Goal: Task Accomplishment & Management: Complete application form

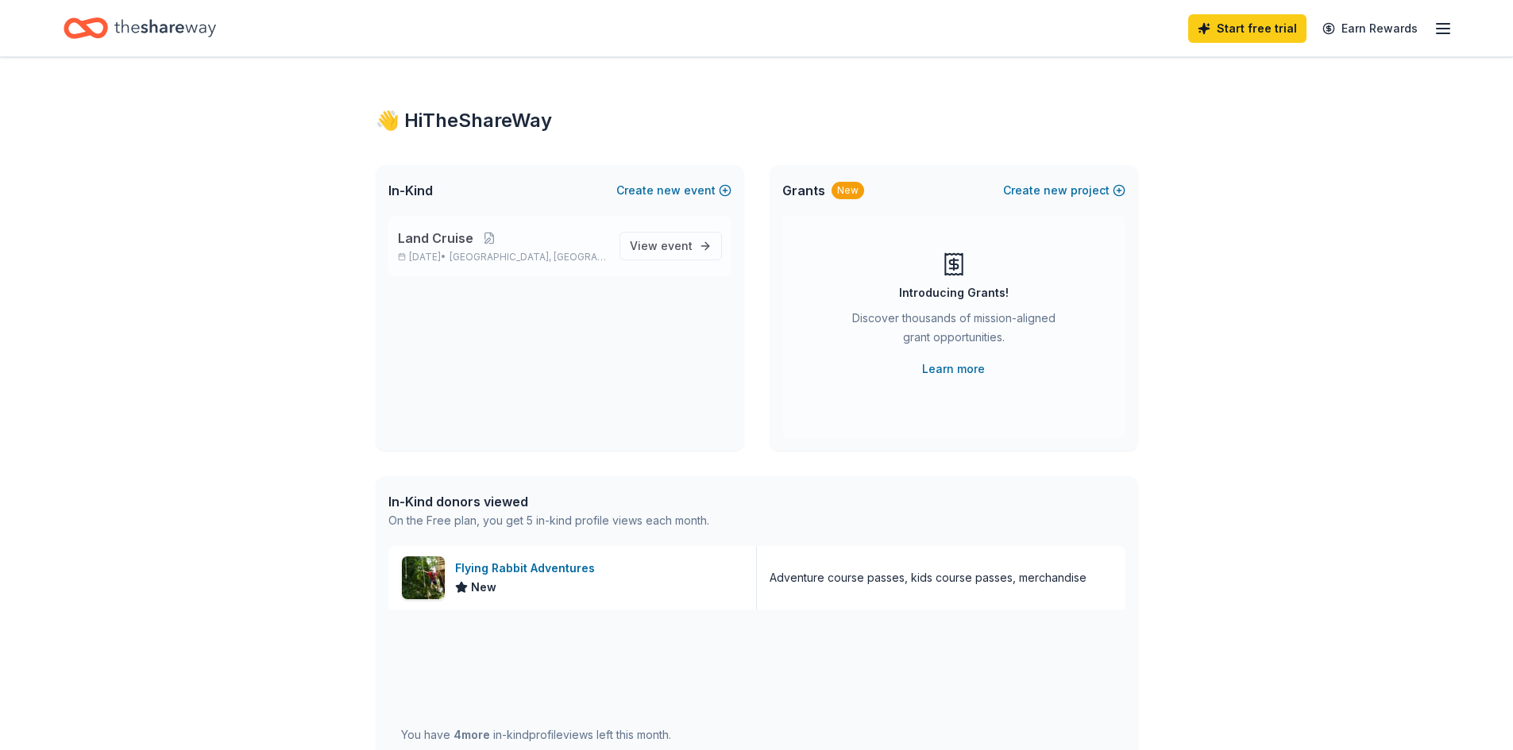
click at [576, 249] on div "Land Cruise [DATE] • [GEOGRAPHIC_DATA], [GEOGRAPHIC_DATA]" at bounding box center [502, 246] width 209 height 35
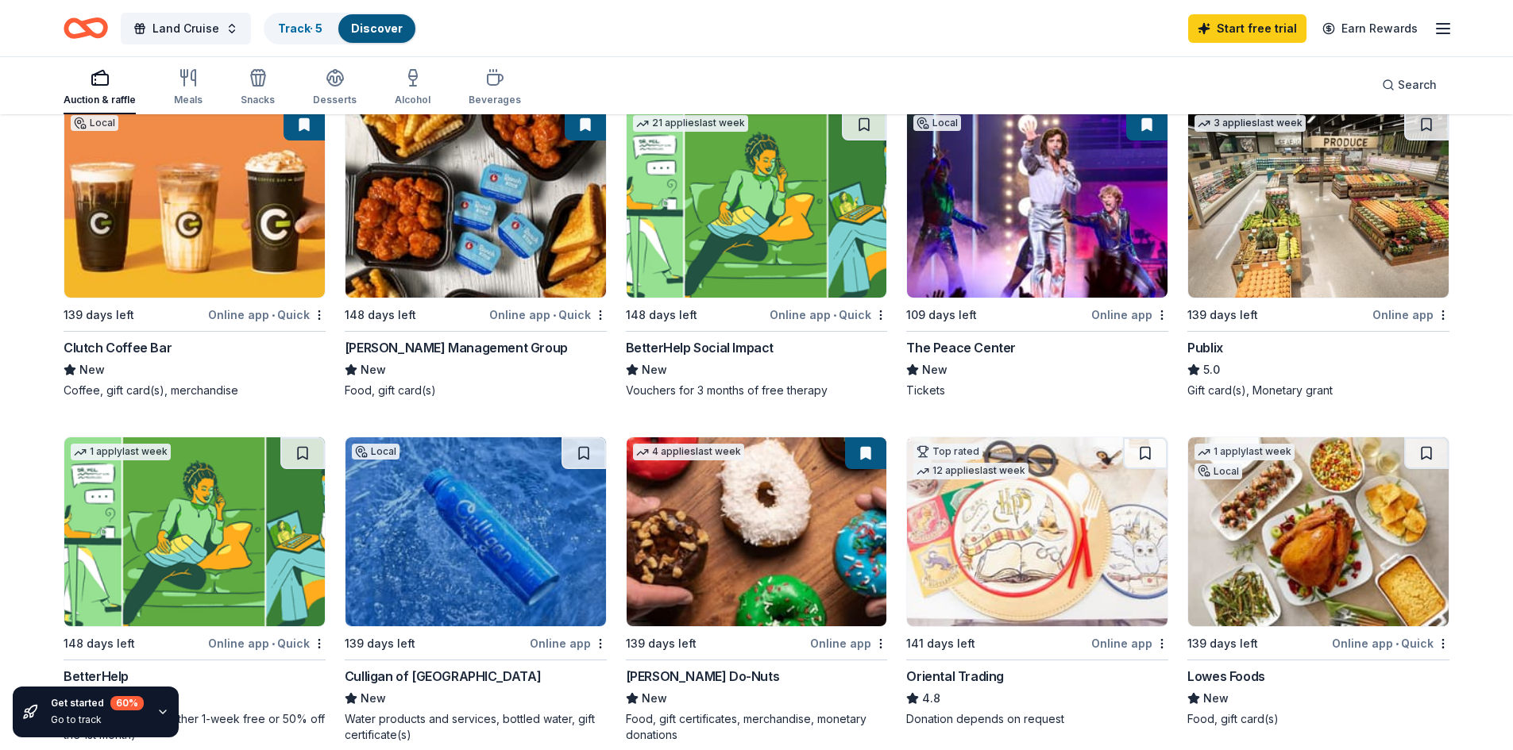
scroll to position [159, 0]
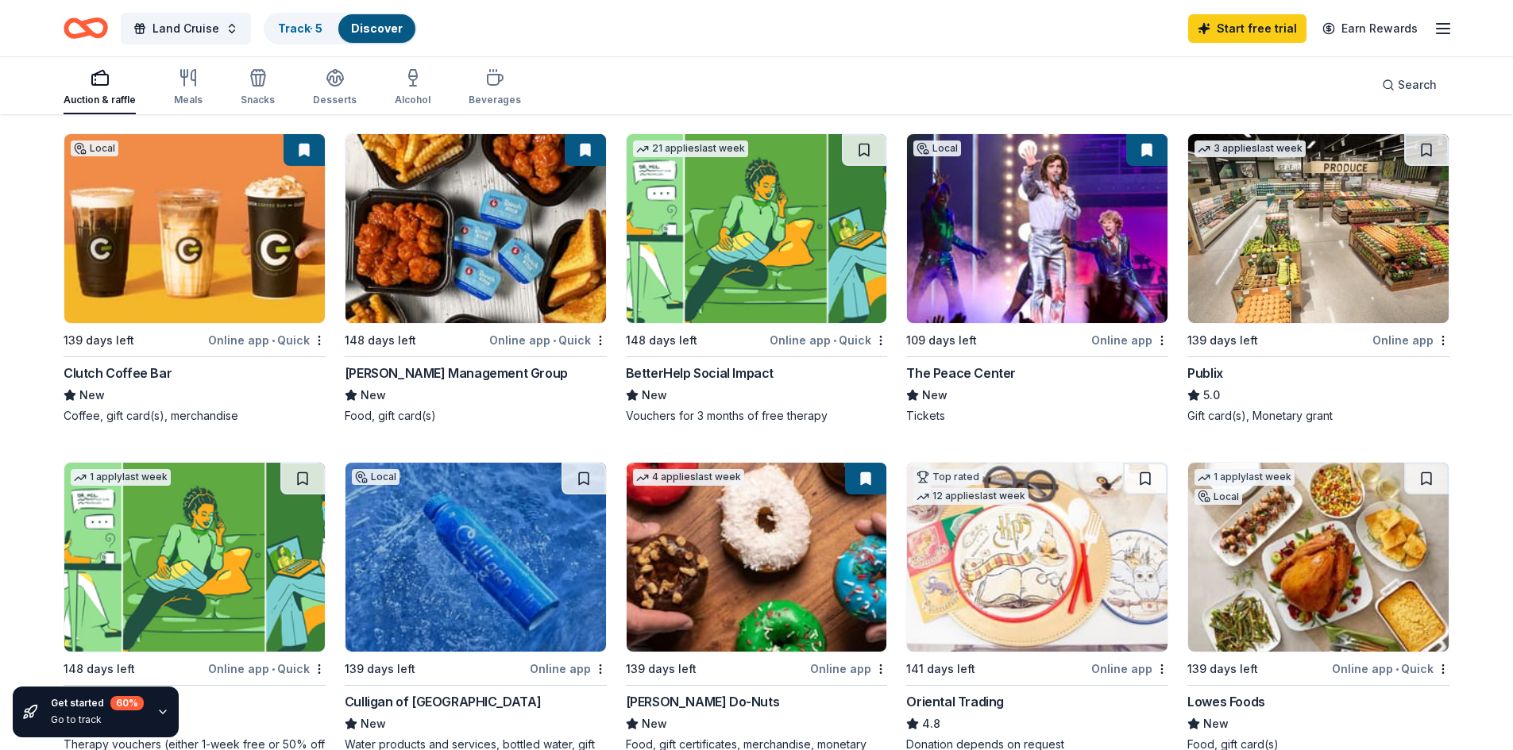
click at [986, 376] on div "The Peace Center" at bounding box center [961, 373] width 110 height 19
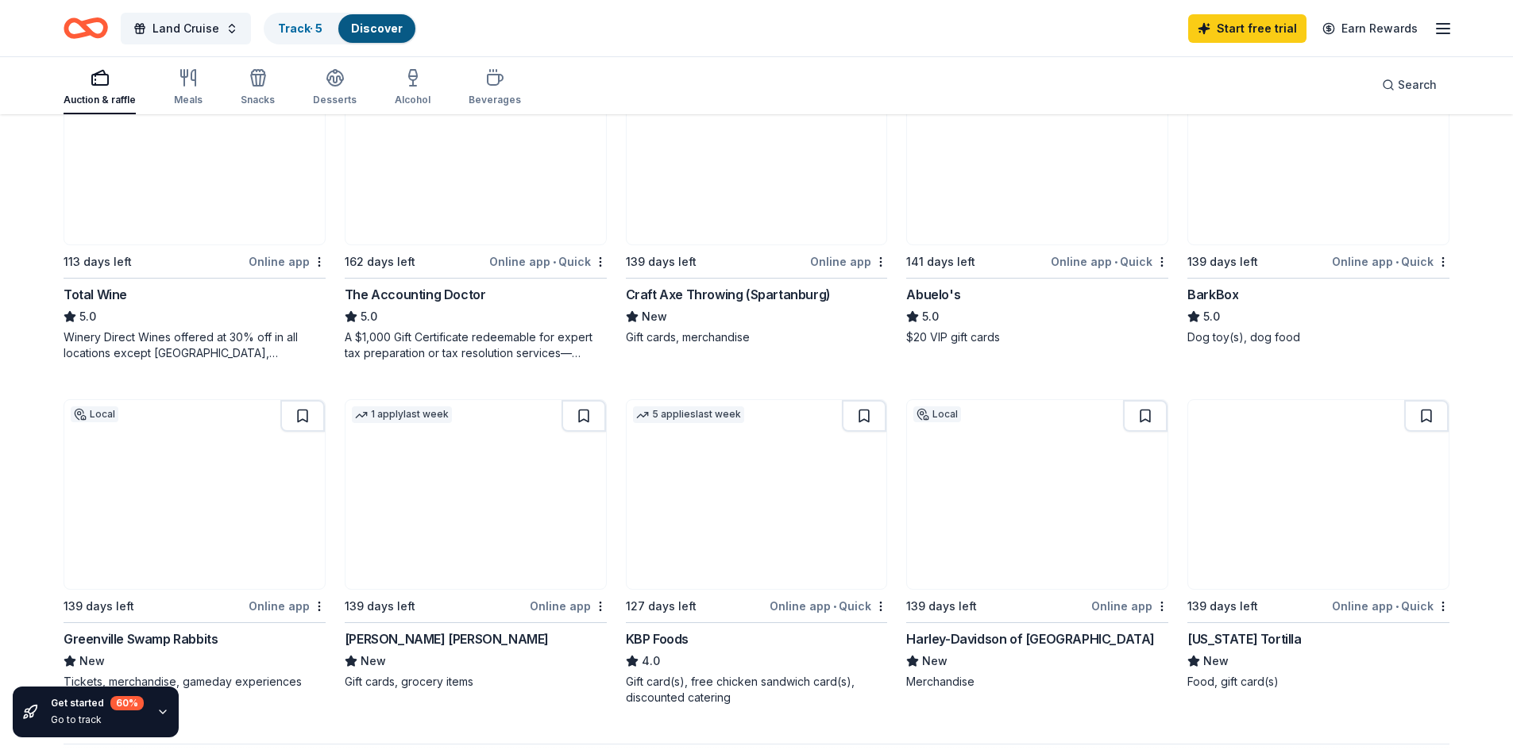
scroll to position [873, 0]
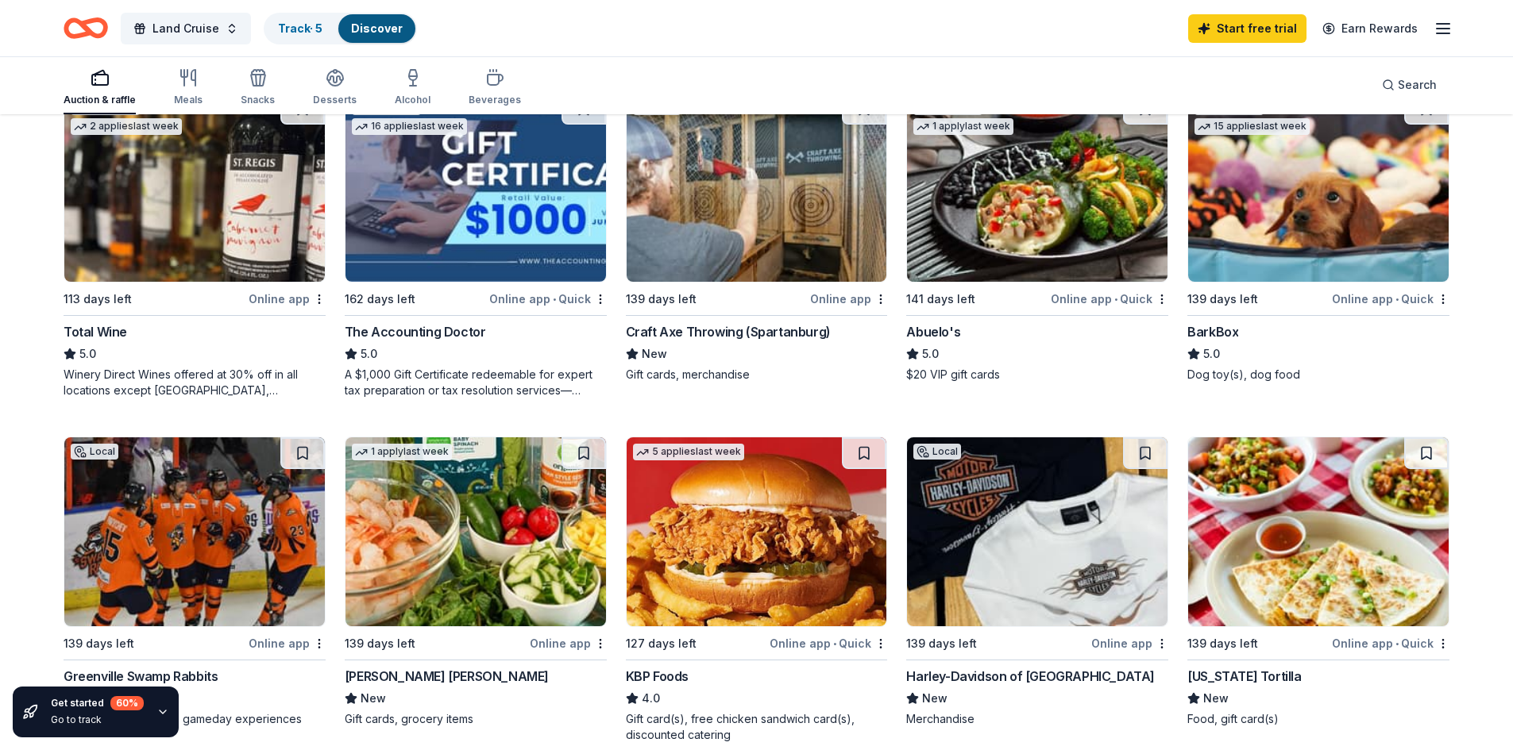
click at [781, 328] on div "Craft Axe Throwing (Spartanburg)" at bounding box center [728, 331] width 205 height 19
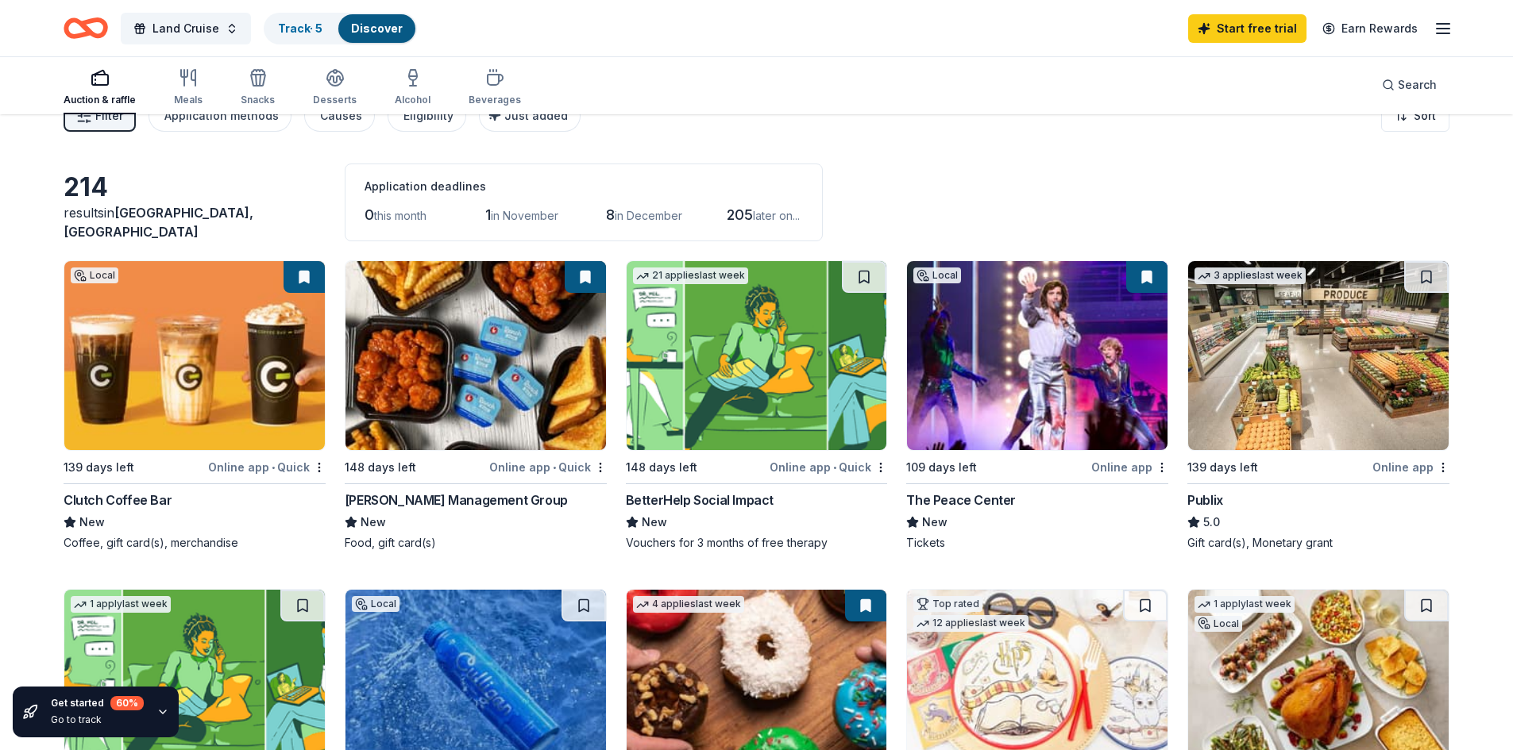
scroll to position [0, 0]
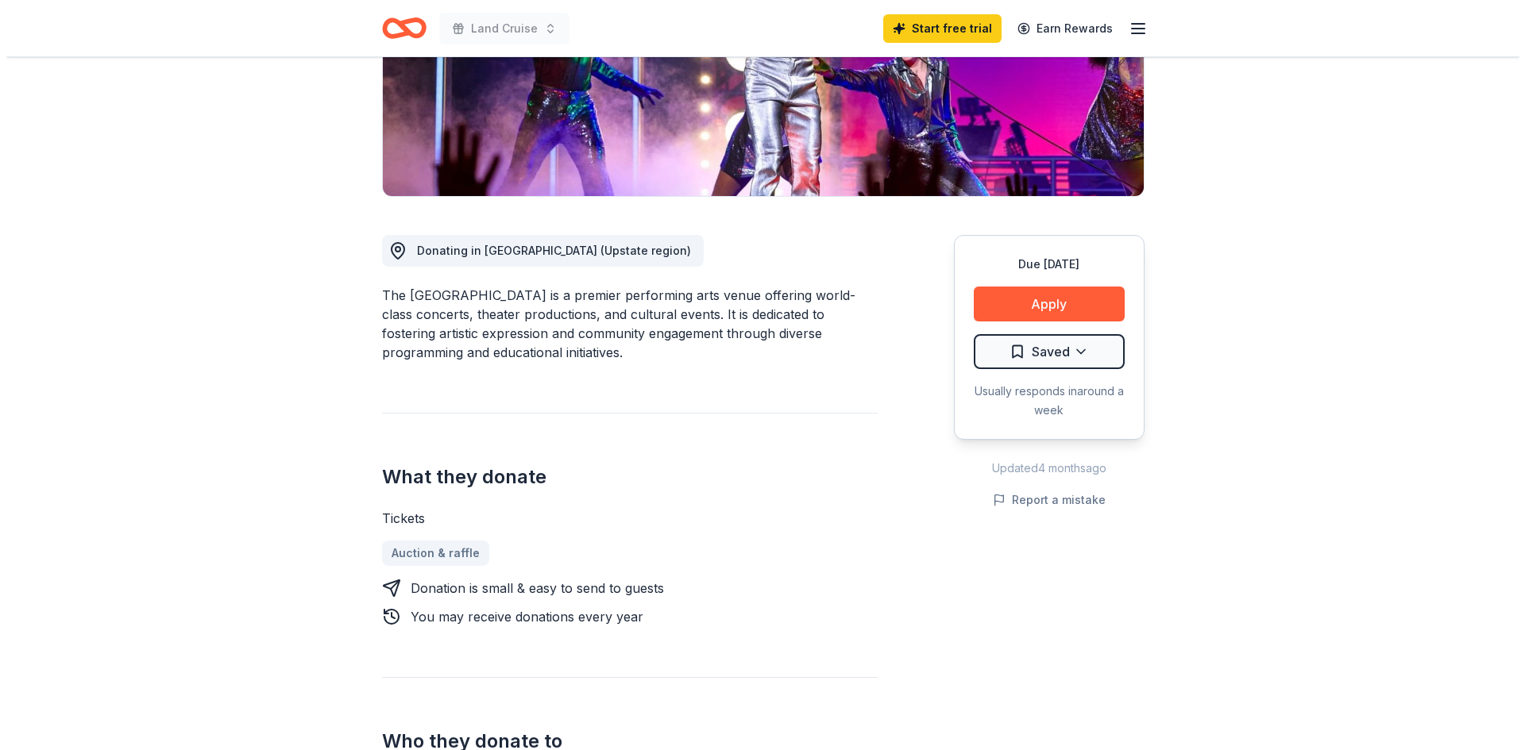
scroll to position [318, 0]
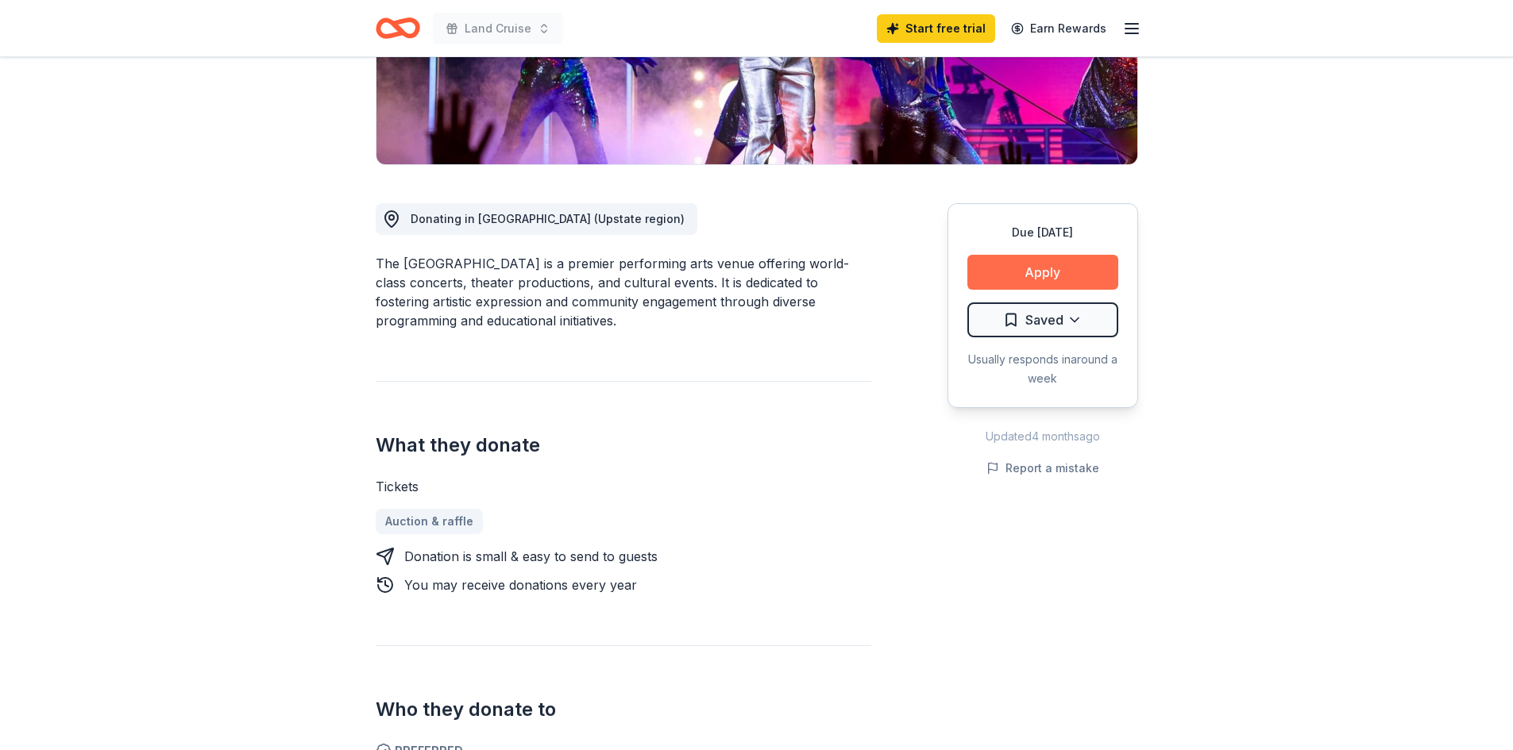
click at [1075, 271] on button "Apply" at bounding box center [1042, 272] width 151 height 35
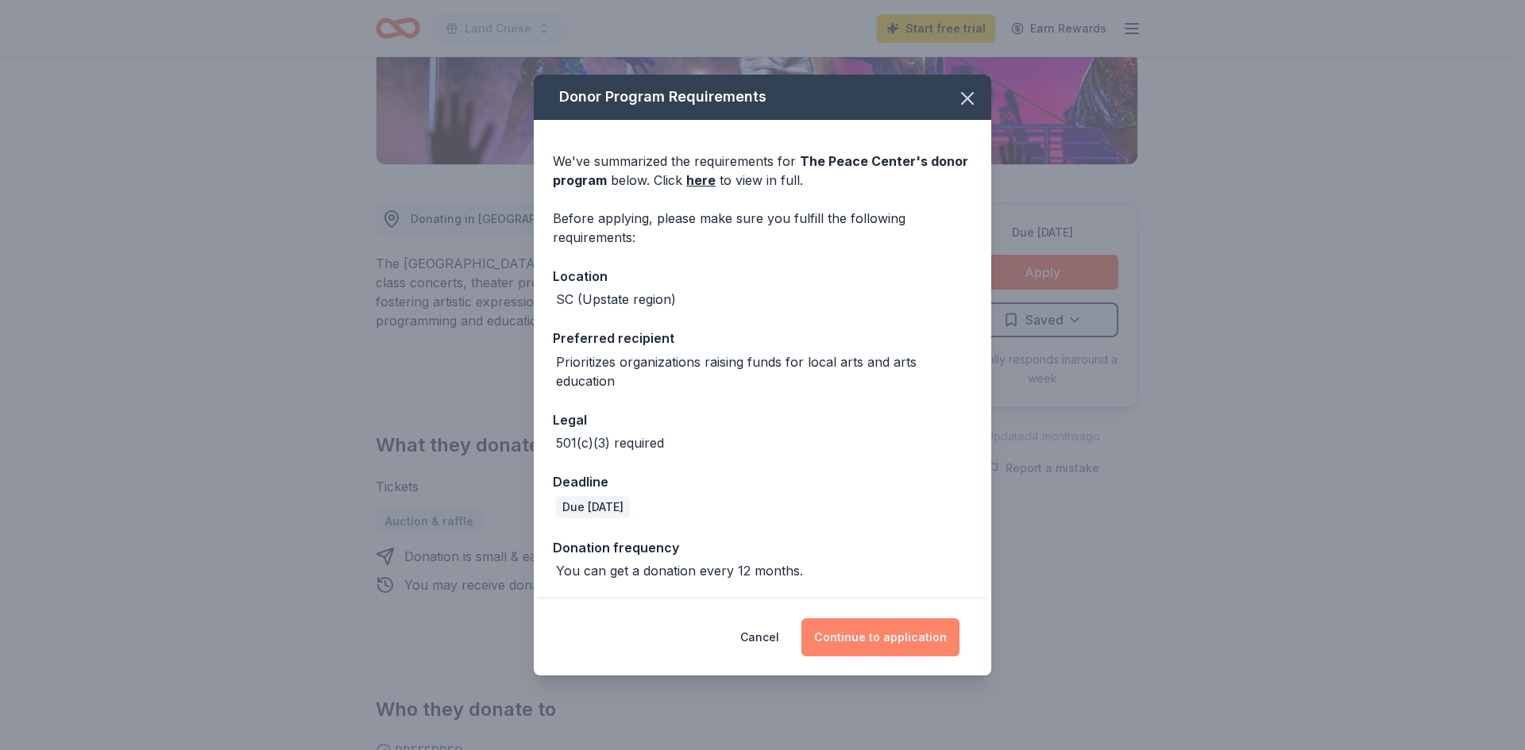
click at [903, 637] on button "Continue to application" at bounding box center [880, 638] width 158 height 38
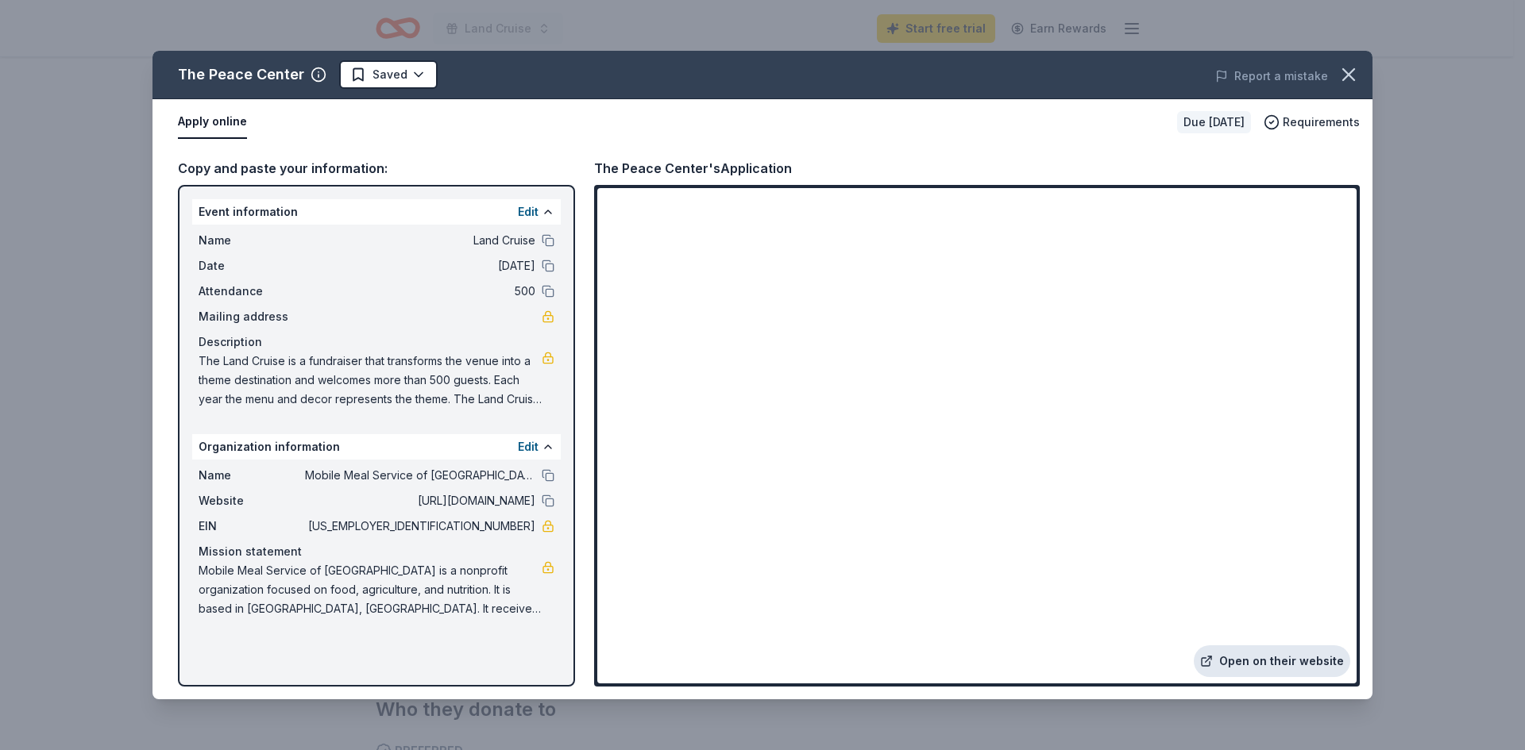
click at [1242, 661] on link "Open on their website" at bounding box center [1271, 662] width 156 height 32
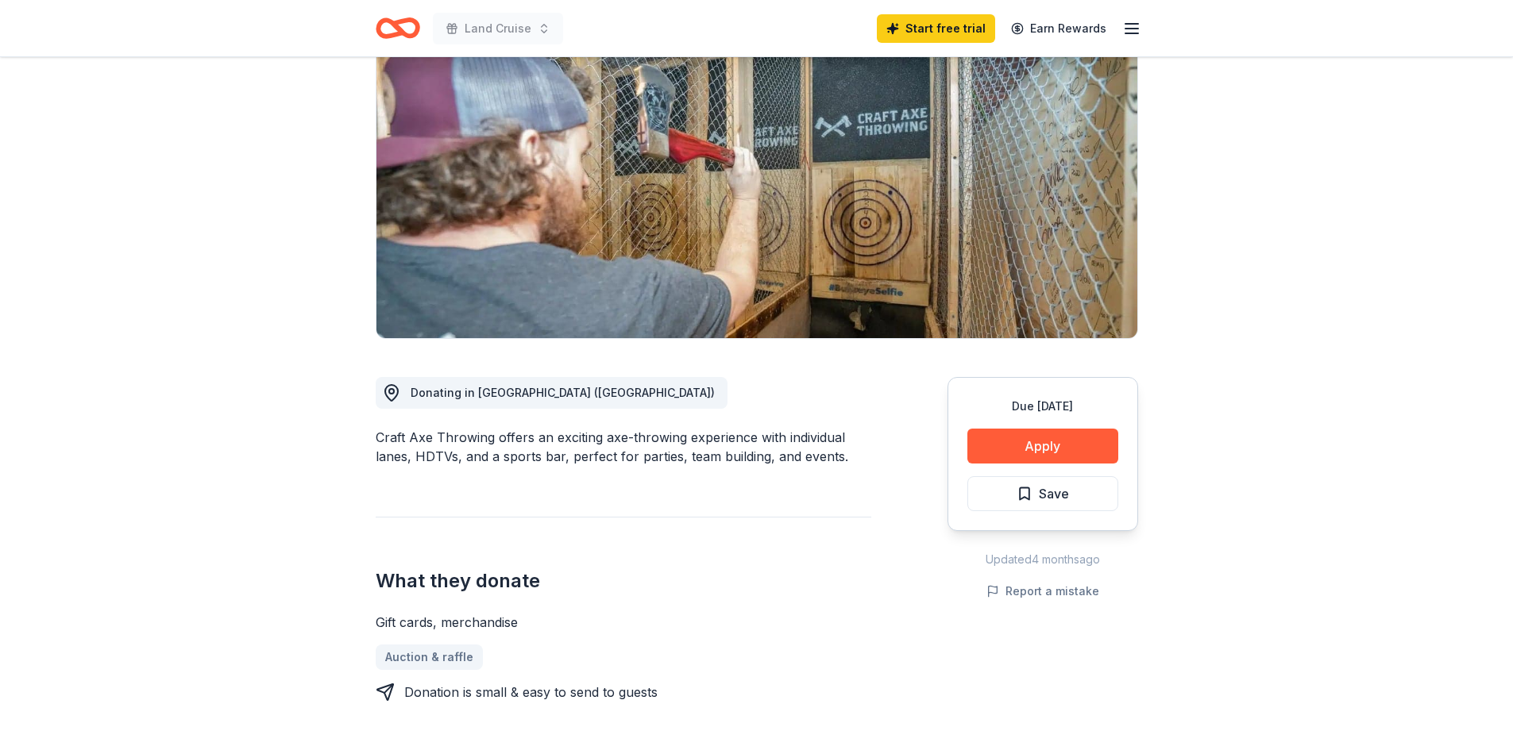
scroll to position [159, 0]
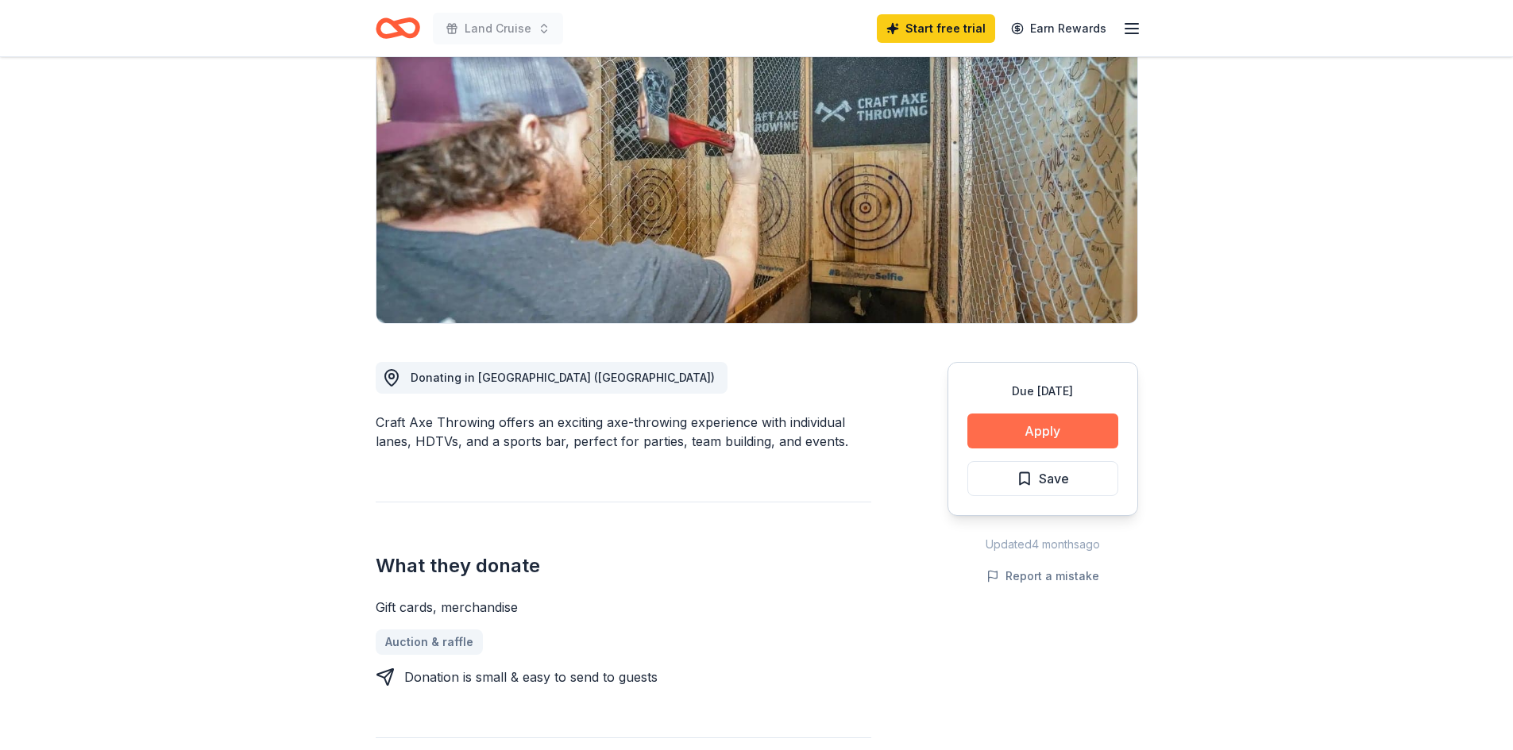
click at [1059, 425] on button "Apply" at bounding box center [1042, 431] width 151 height 35
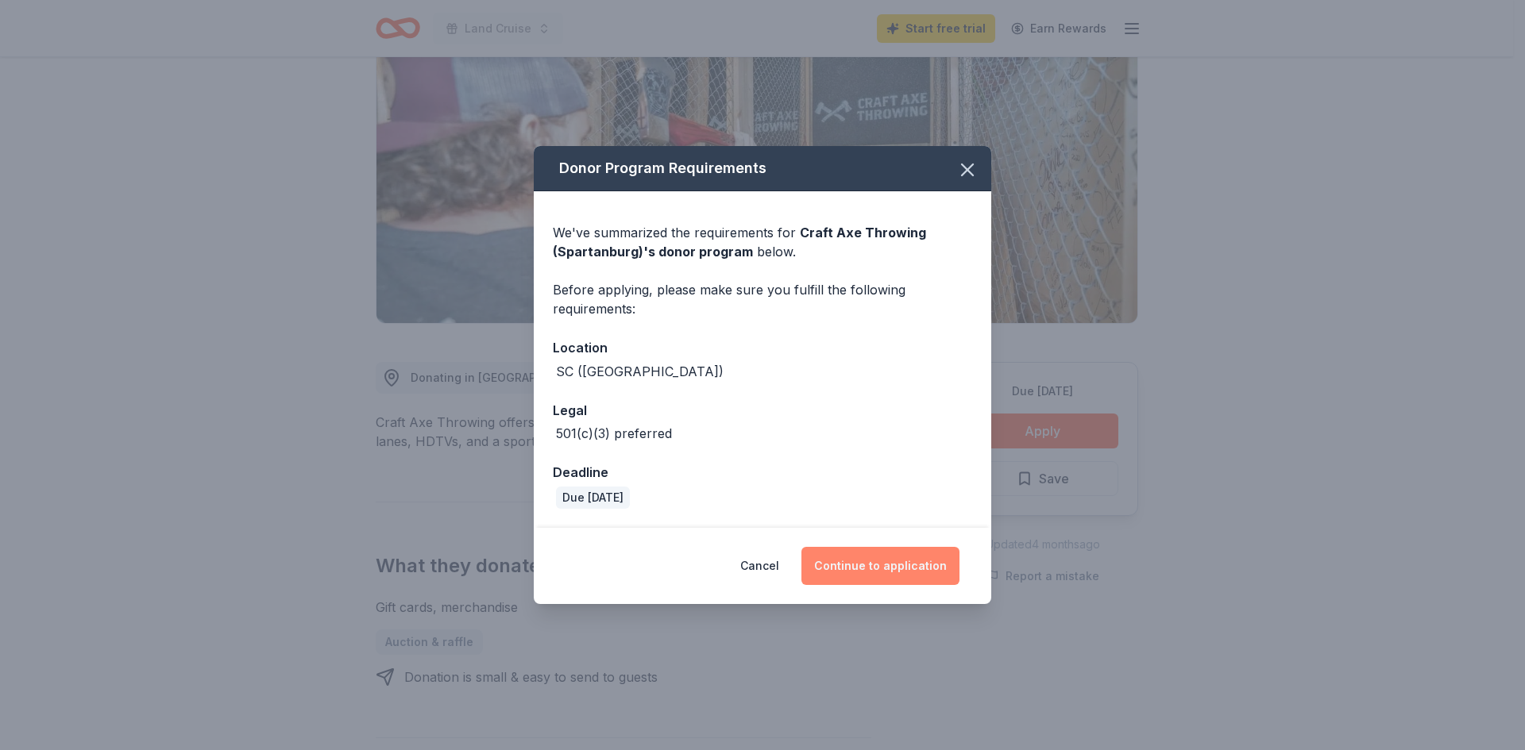
click at [846, 573] on button "Continue to application" at bounding box center [880, 566] width 158 height 38
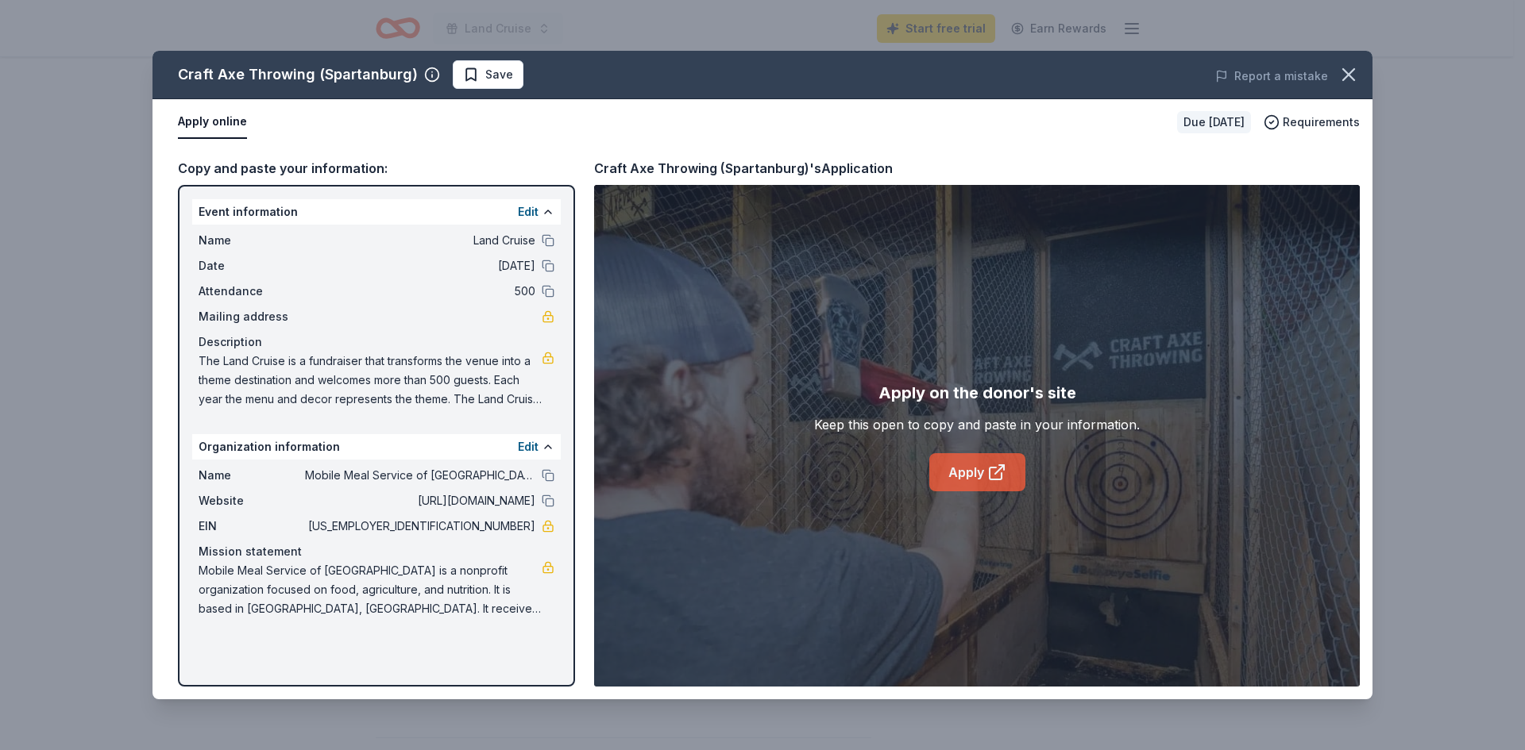
click at [973, 470] on link "Apply" at bounding box center [977, 472] width 96 height 38
click at [1348, 78] on icon "button" at bounding box center [1348, 75] width 22 height 22
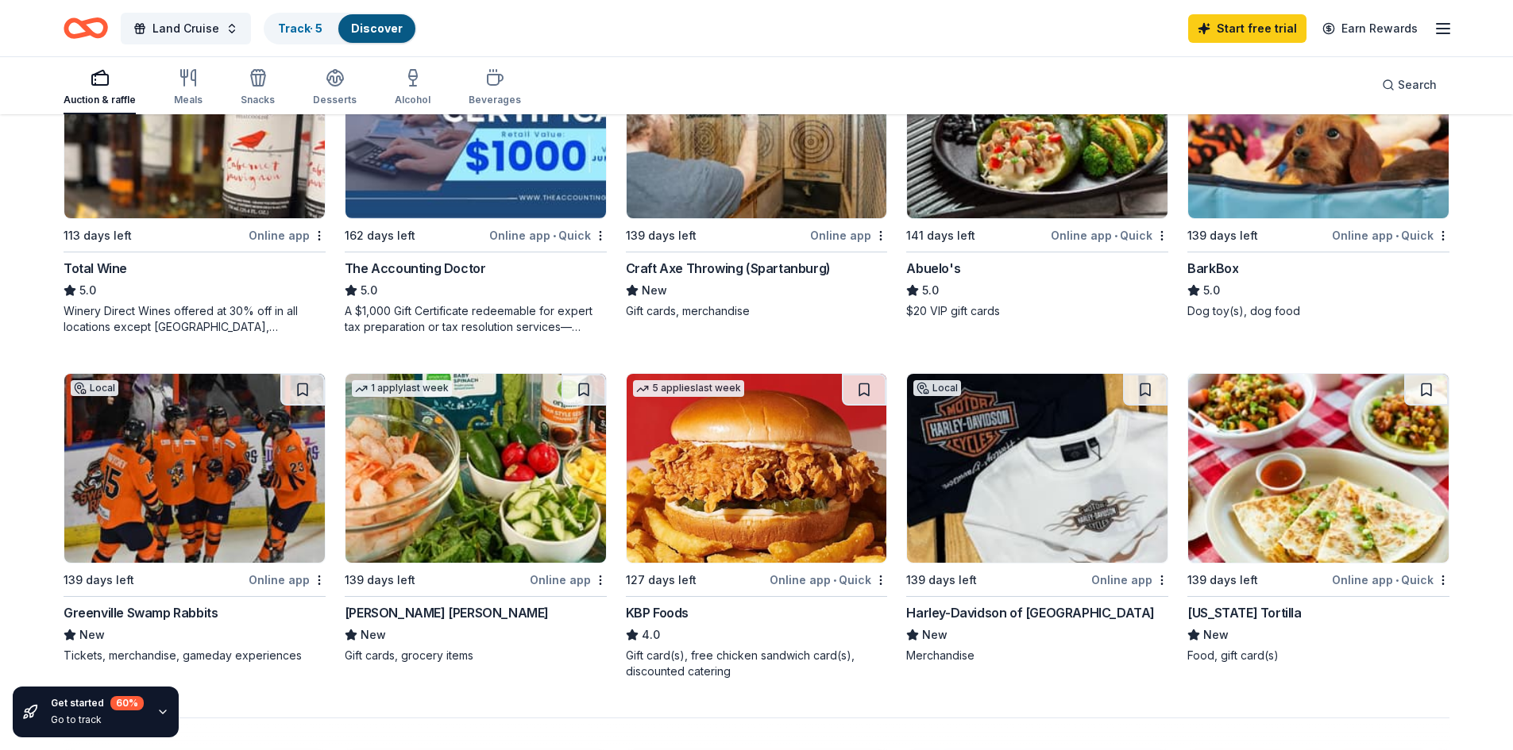
scroll to position [1112, 0]
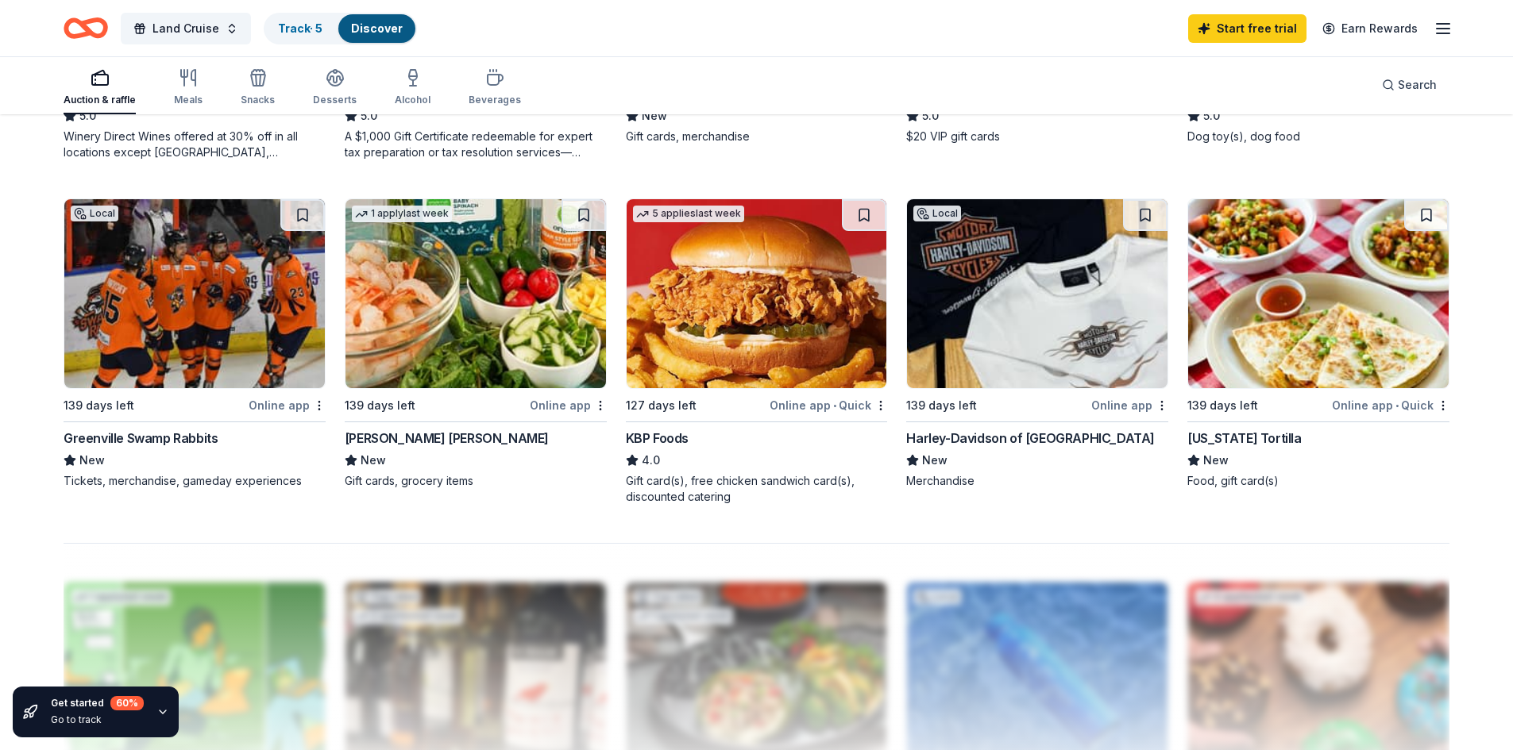
click at [150, 441] on div "Greenville Swamp Rabbits" at bounding box center [141, 438] width 154 height 19
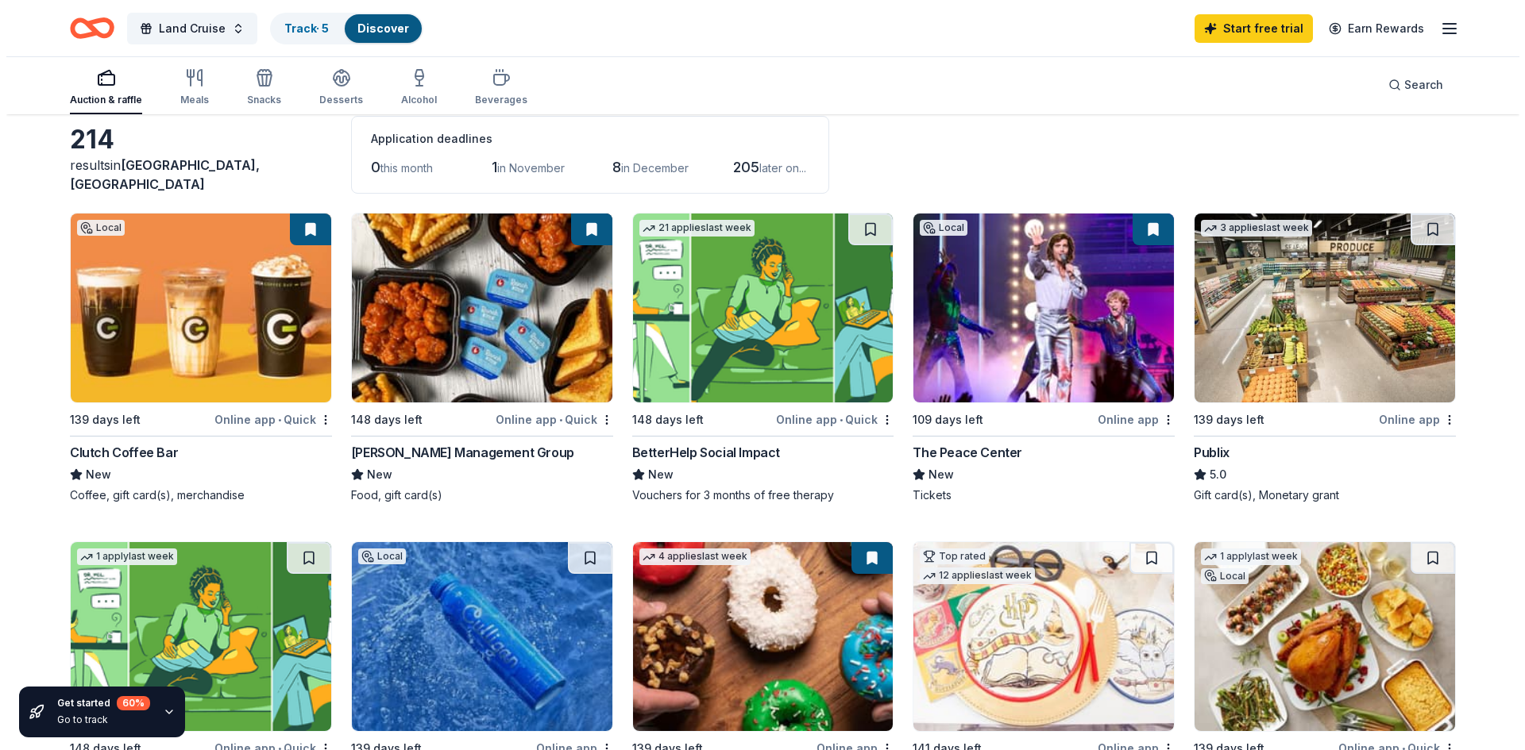
scroll to position [0, 0]
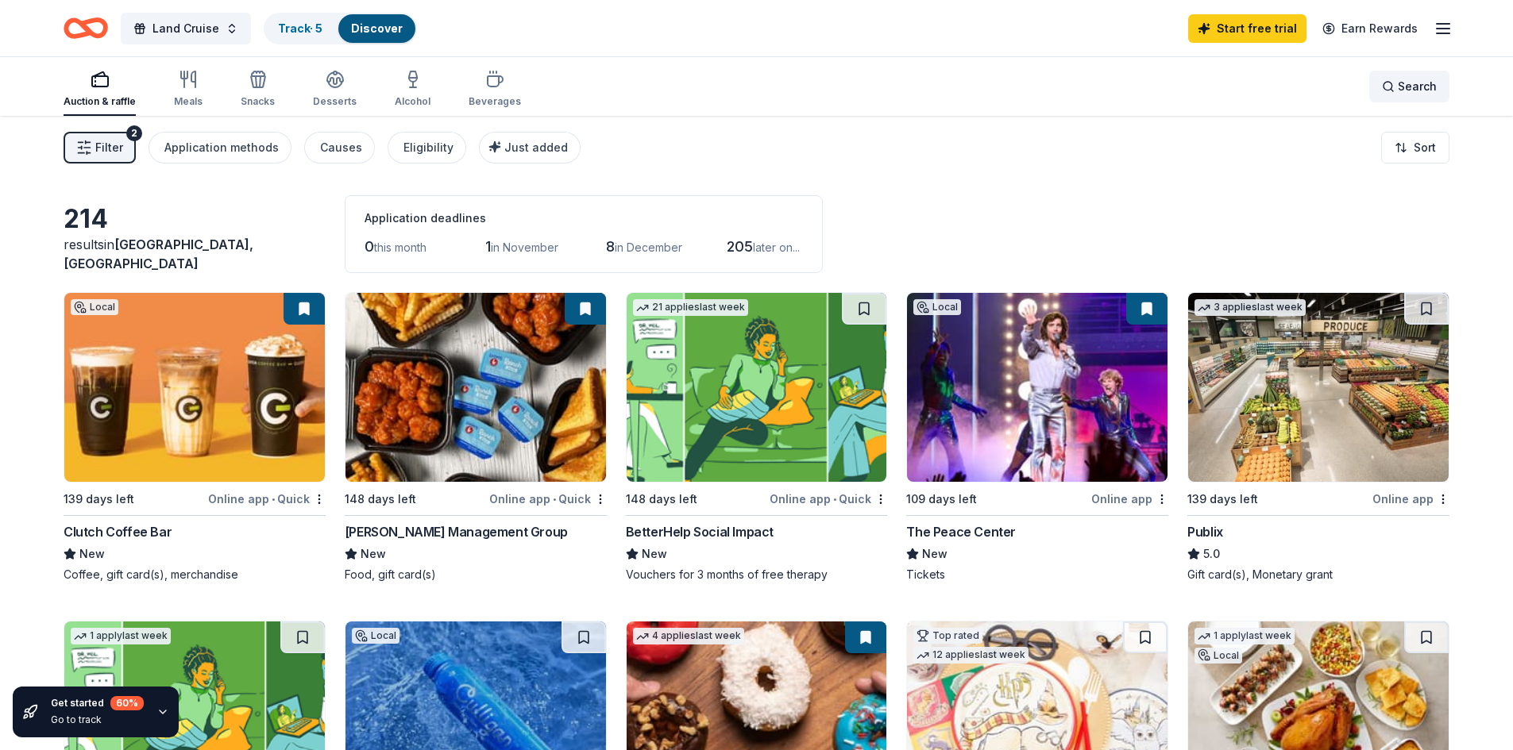
click at [1421, 85] on span "Search" at bounding box center [1417, 86] width 39 height 19
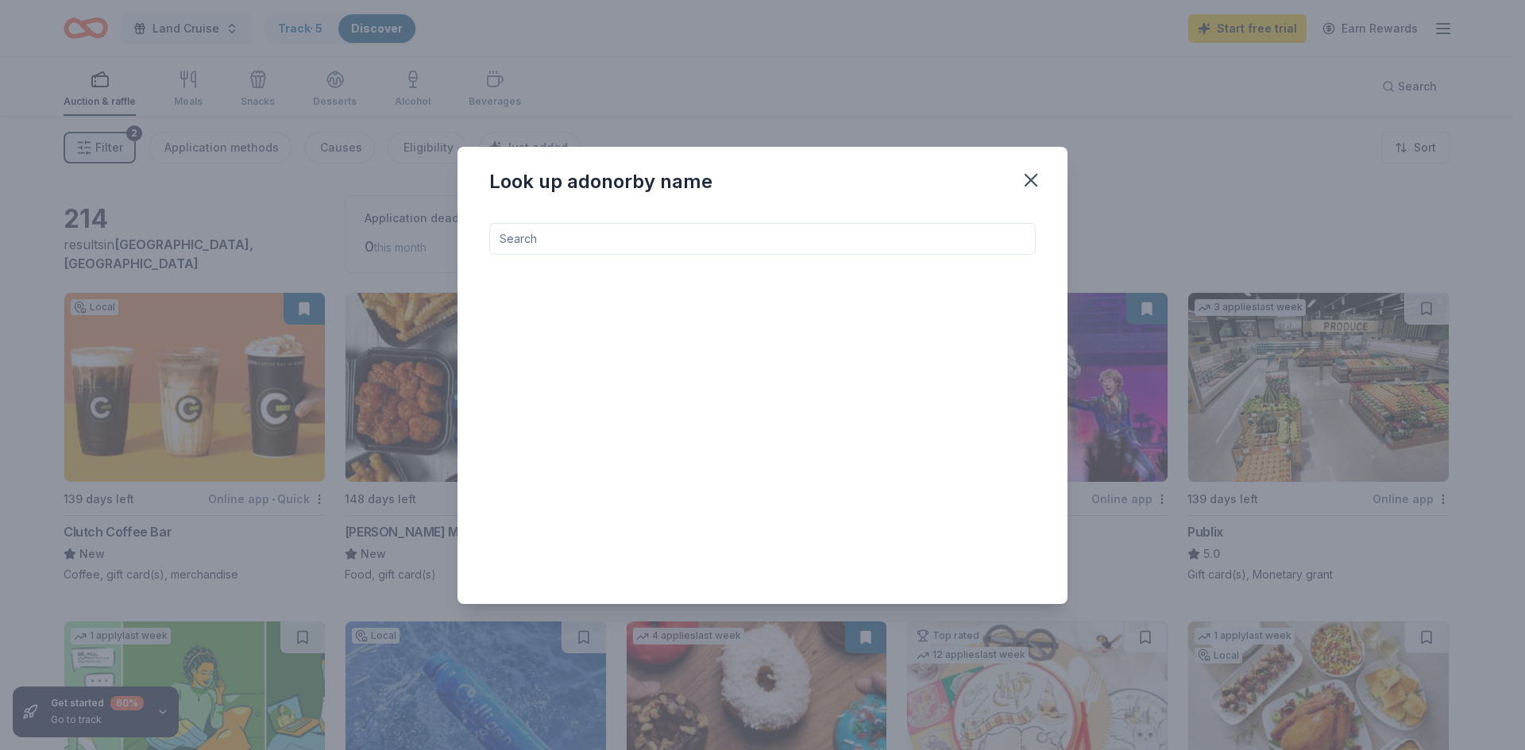
click at [841, 241] on input at bounding box center [762, 239] width 546 height 32
type input "h"
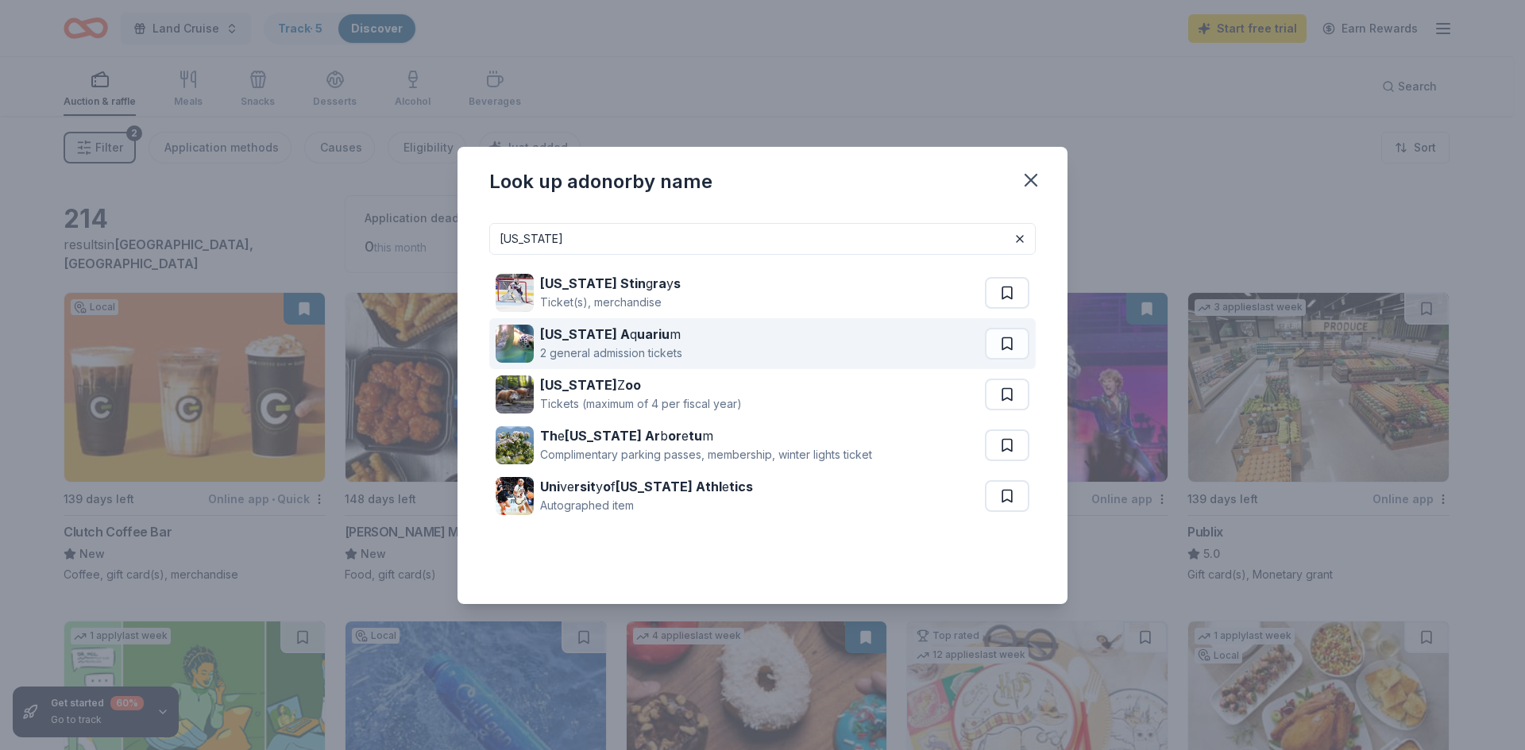
click at [742, 346] on div "South Carolina A q uariu m 2 general admission tickets" at bounding box center [739, 343] width 489 height 51
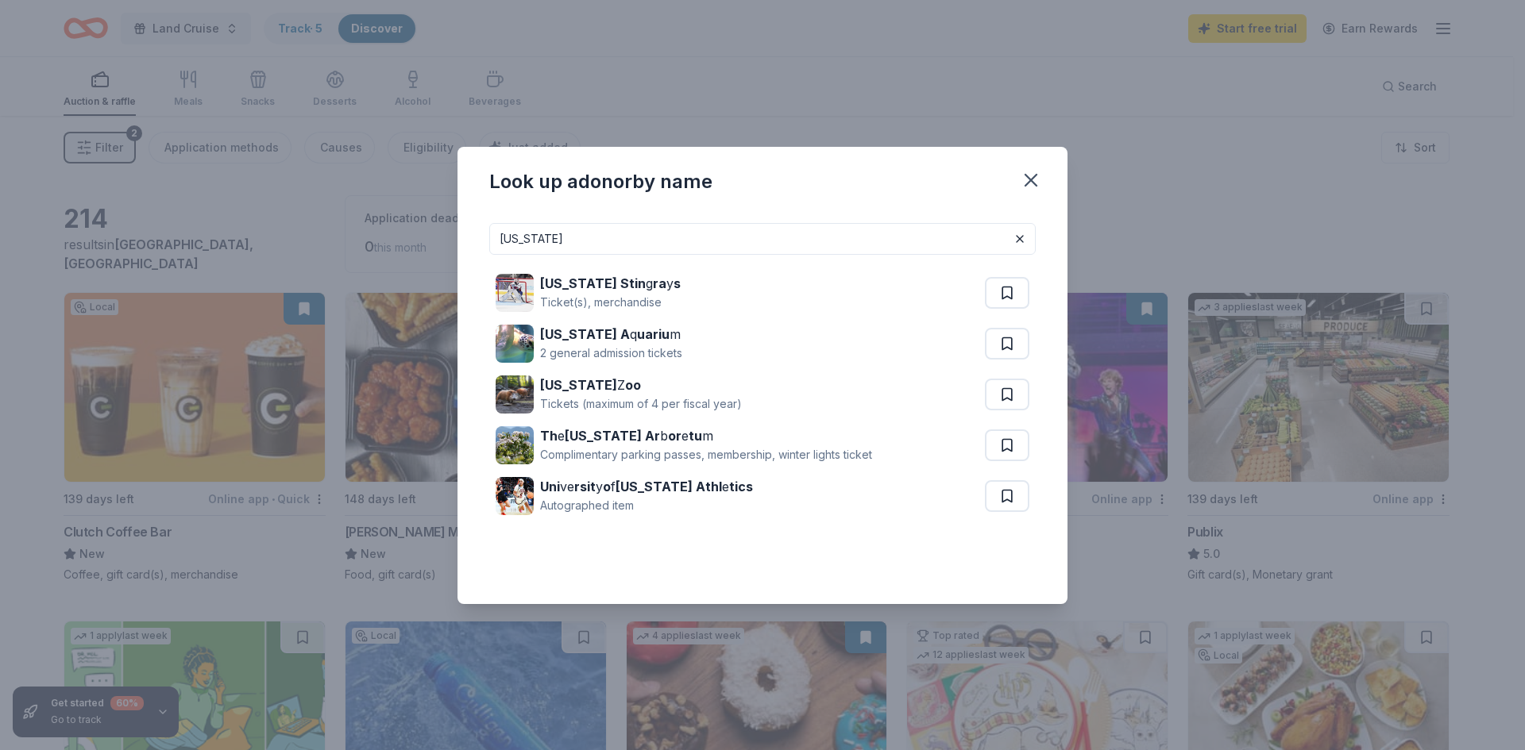
click at [535, 233] on input "south carolina" at bounding box center [762, 239] width 546 height 32
drag, startPoint x: 527, startPoint y: 237, endPoint x: 497, endPoint y: 237, distance: 30.2
click at [497, 237] on input "south carolina" at bounding box center [762, 239] width 546 height 32
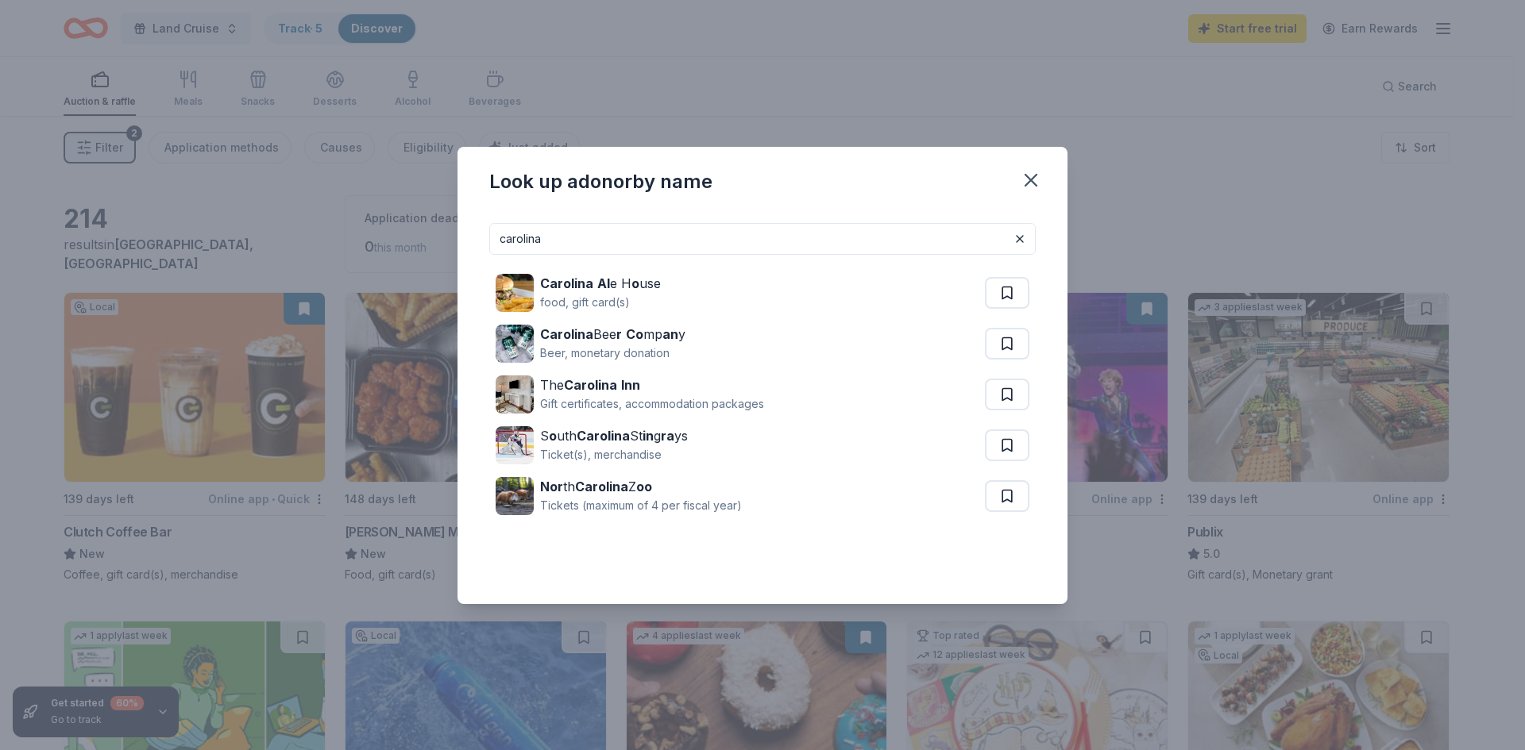
drag, startPoint x: 590, startPoint y: 239, endPoint x: 481, endPoint y: 237, distance: 108.8
click at [481, 237] on div "carolina Carolina Al e H o use food, gift card(s) Carolina Bee r Co mp an y Bee…" at bounding box center [762, 407] width 610 height 394
type input "carolina"
click at [1036, 178] on icon "button" at bounding box center [1031, 180] width 22 height 22
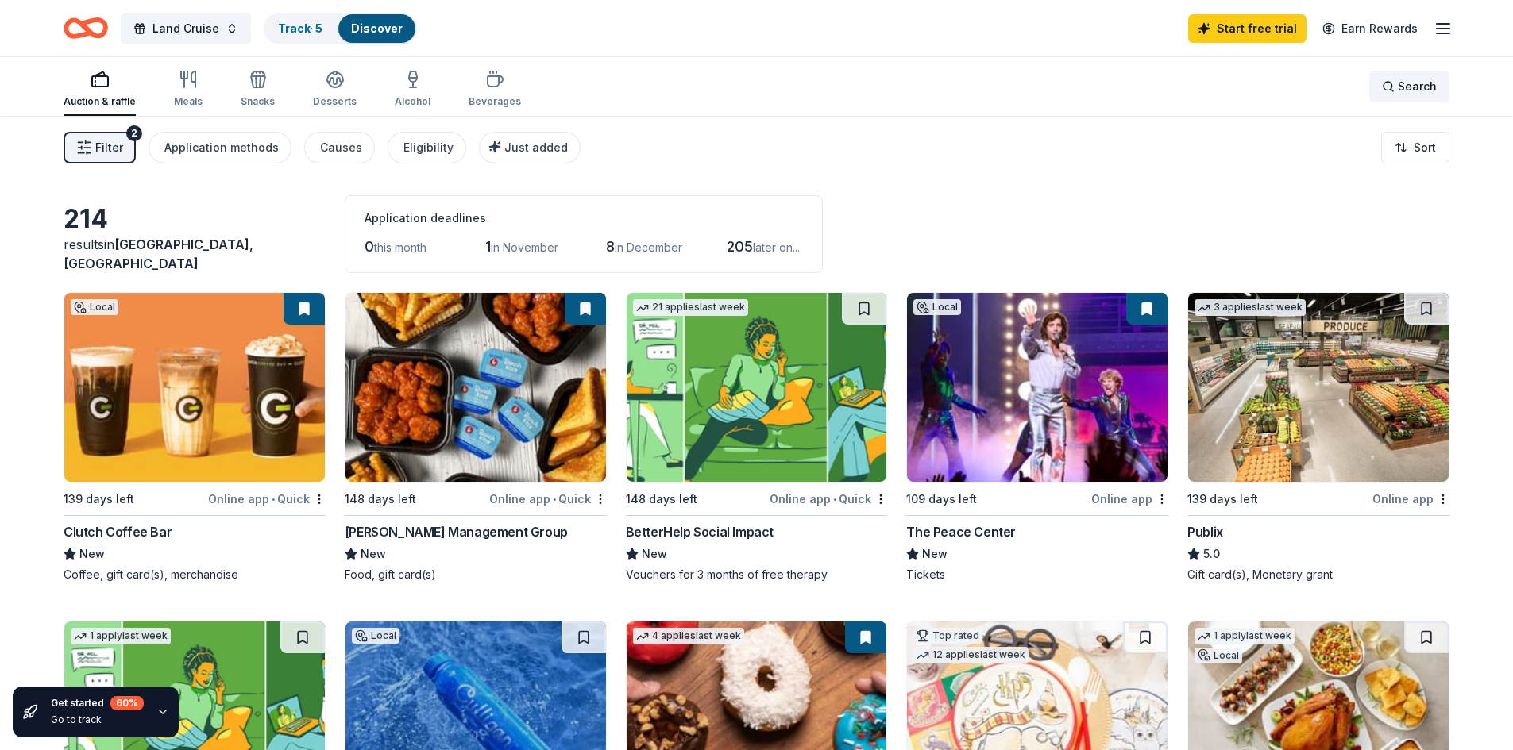
click at [1404, 84] on span "Search" at bounding box center [1417, 86] width 39 height 19
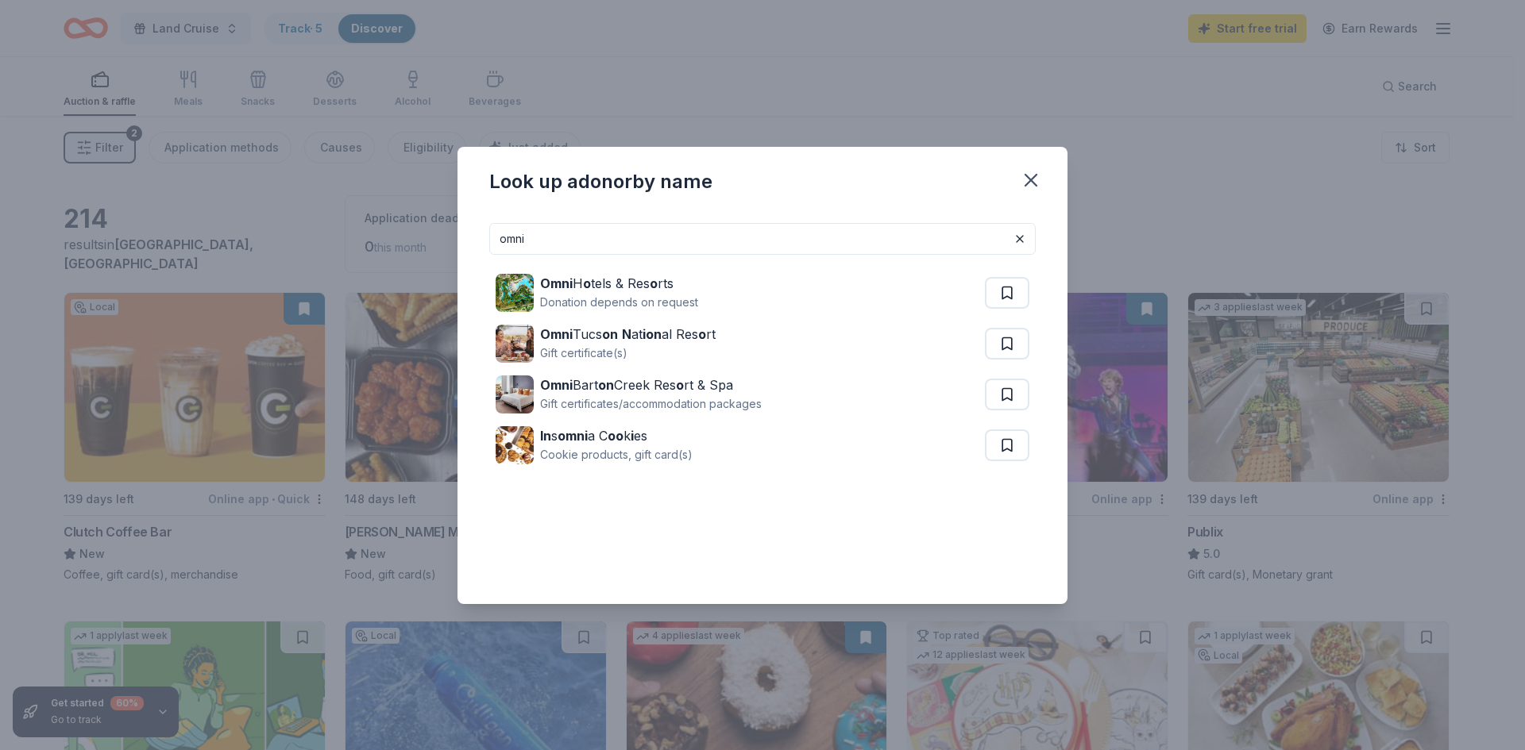
type input "omni"
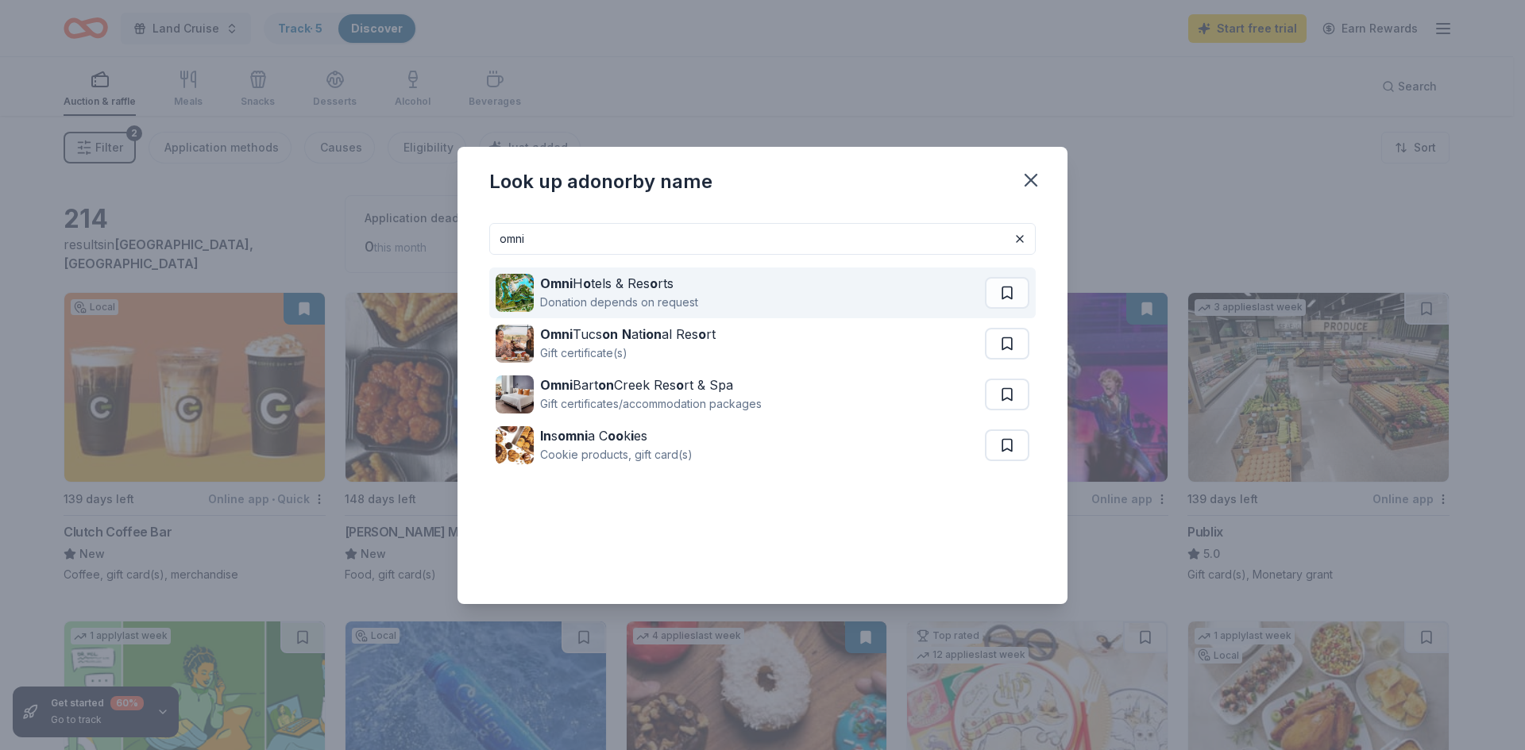
click at [671, 299] on div "Donation depends on request" at bounding box center [619, 302] width 158 height 19
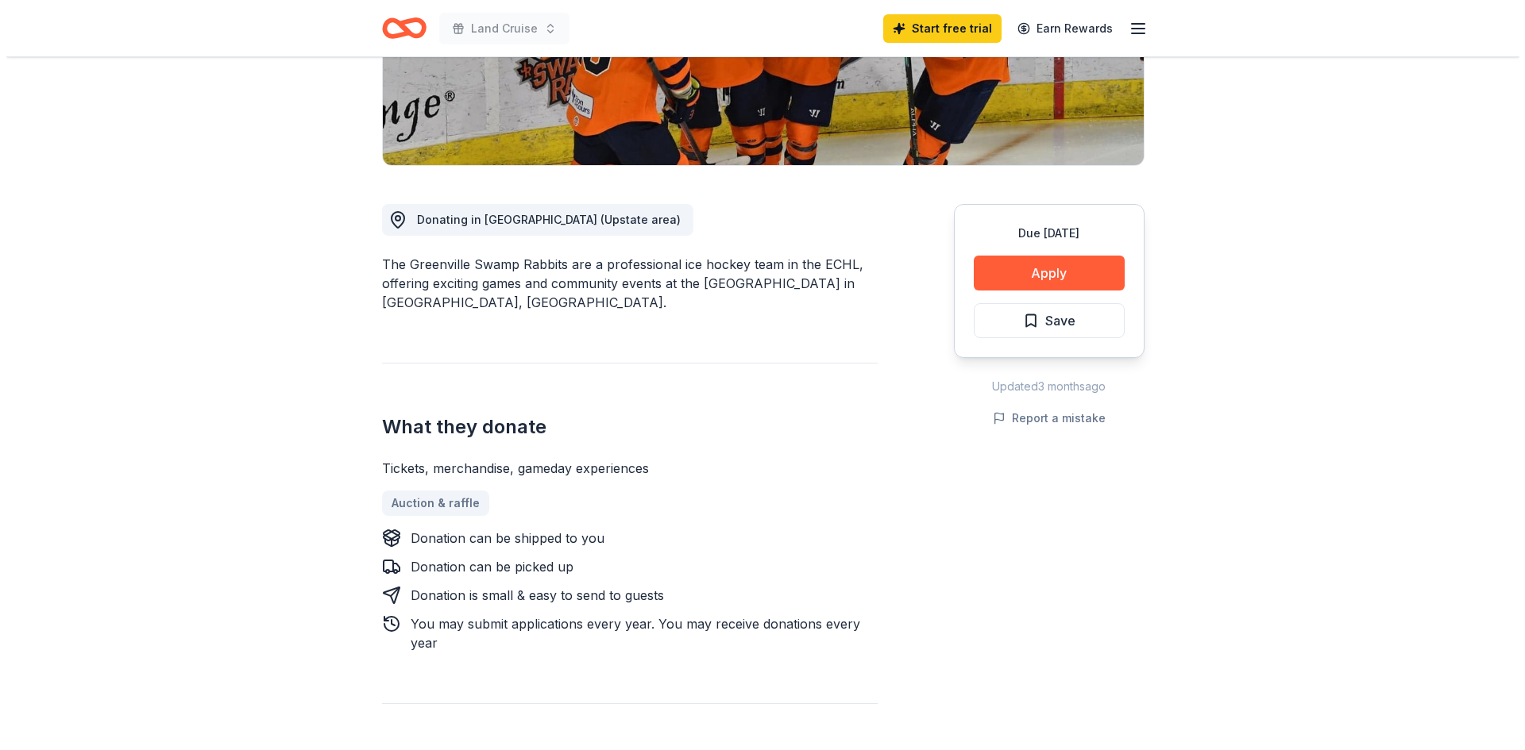
scroll to position [318, 0]
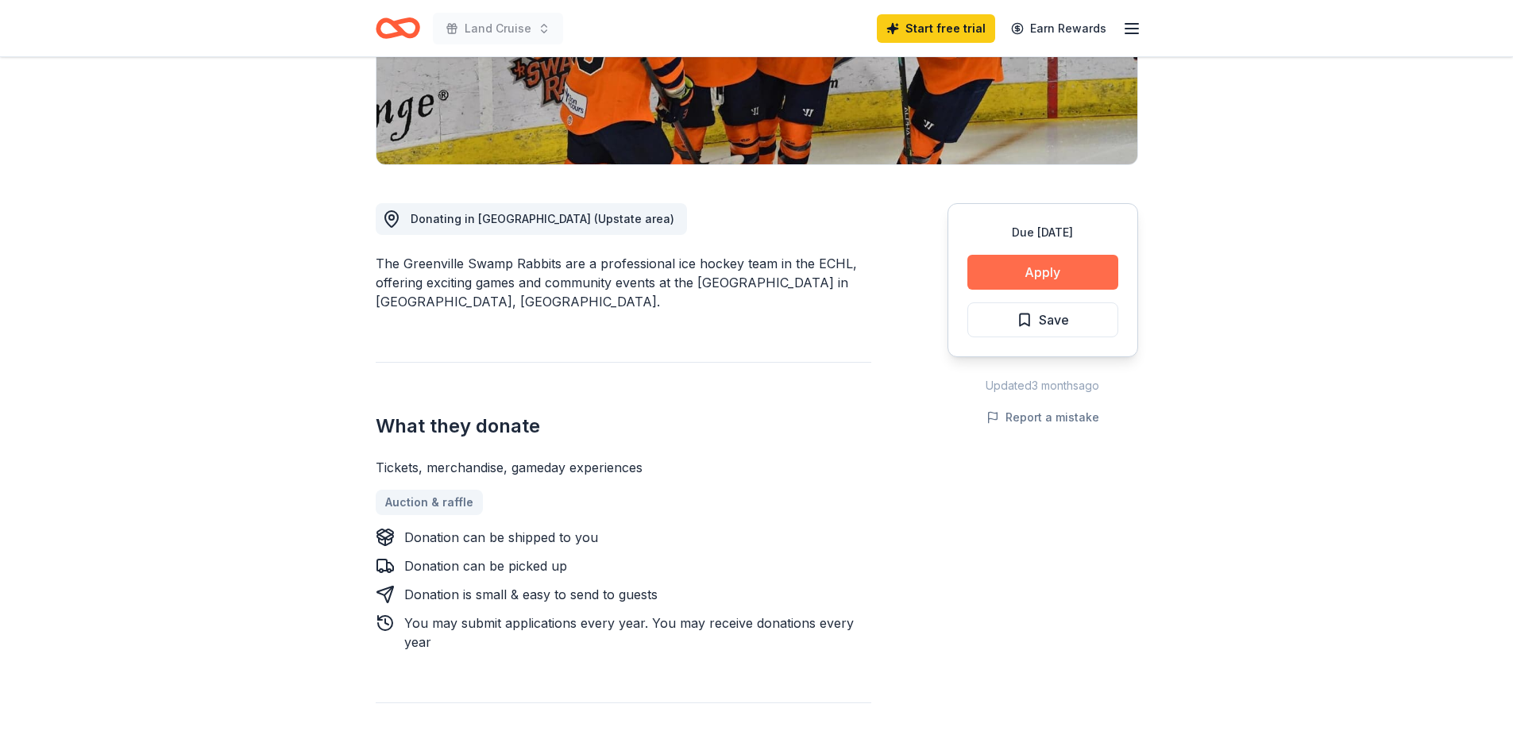
click at [1022, 268] on button "Apply" at bounding box center [1042, 272] width 151 height 35
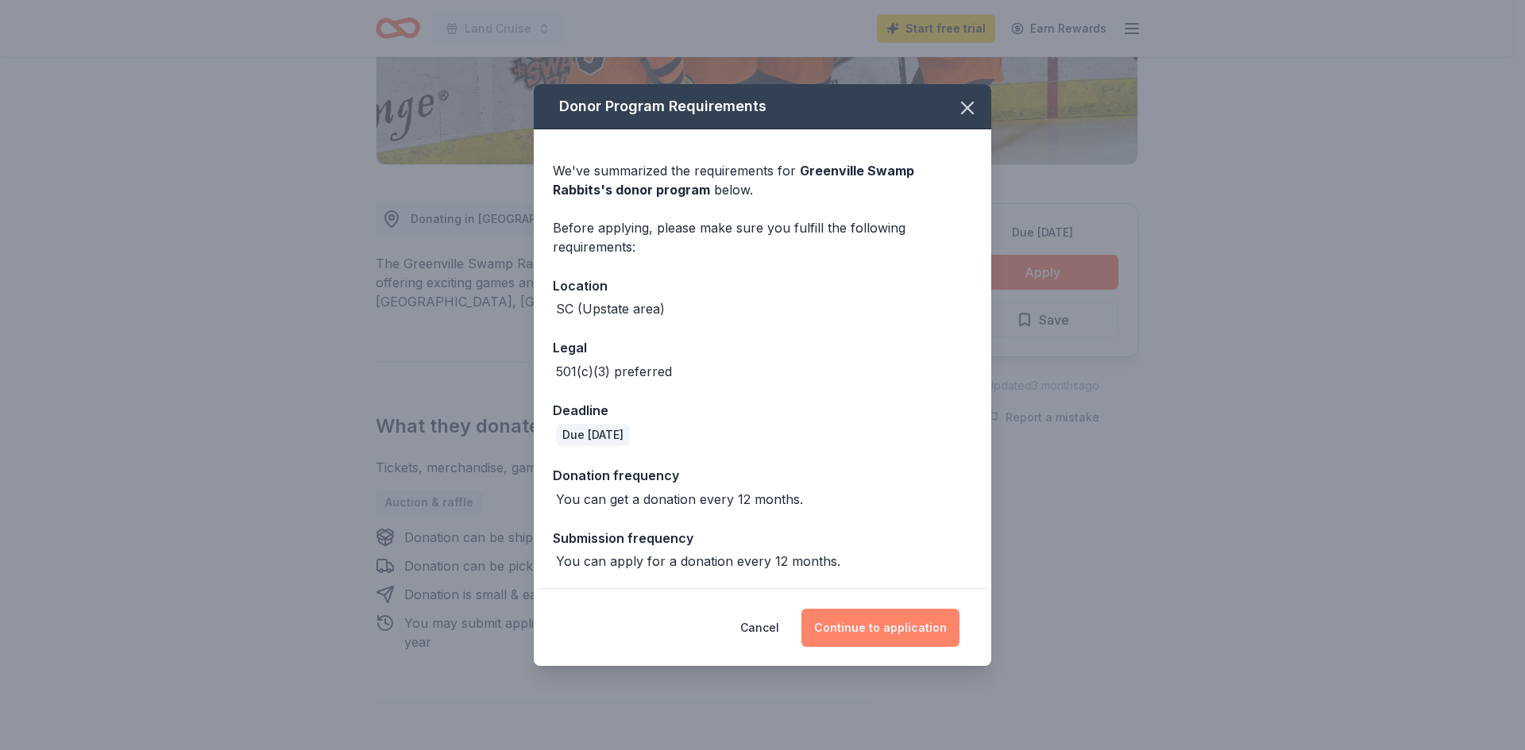
click at [872, 624] on button "Continue to application" at bounding box center [880, 628] width 158 height 38
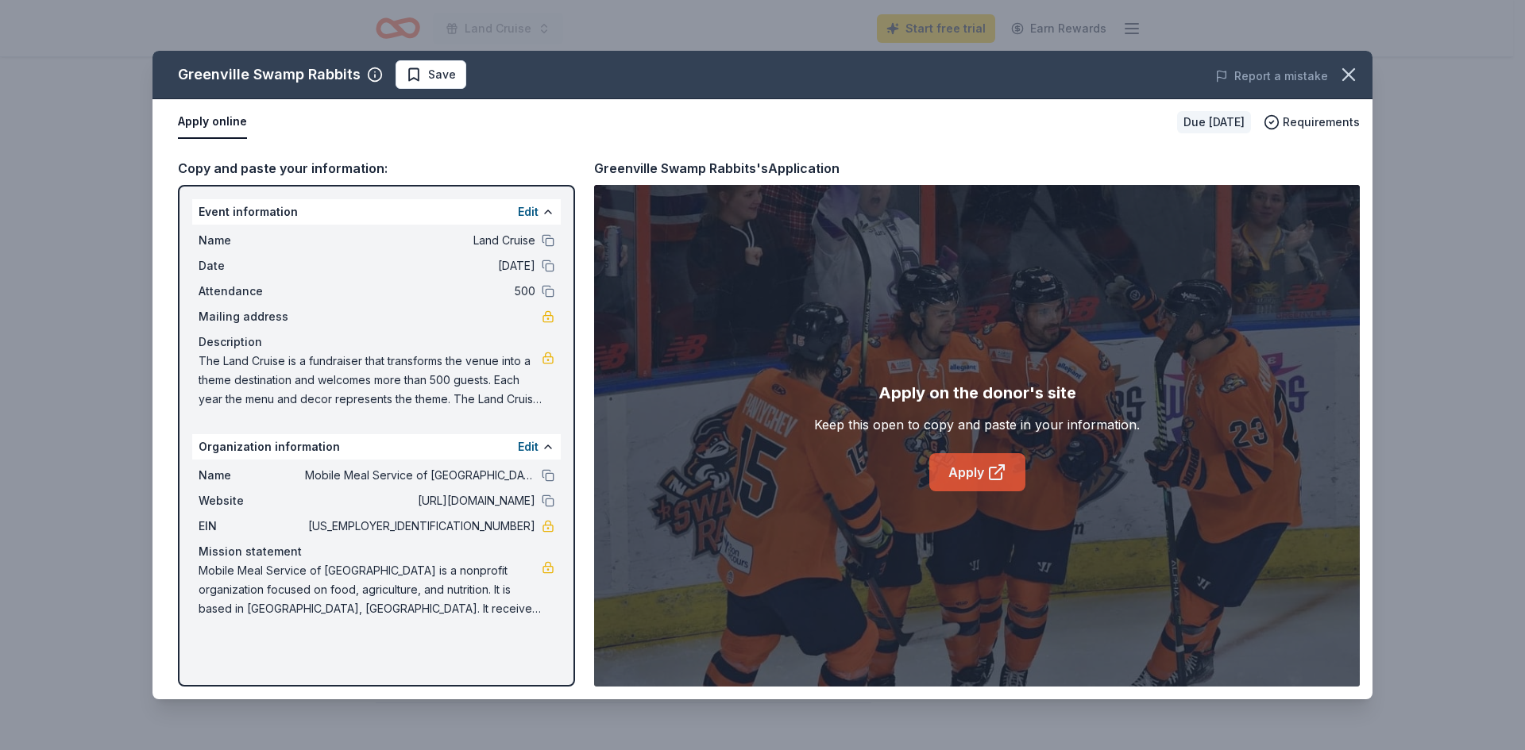
click at [954, 472] on link "Apply" at bounding box center [977, 472] width 96 height 38
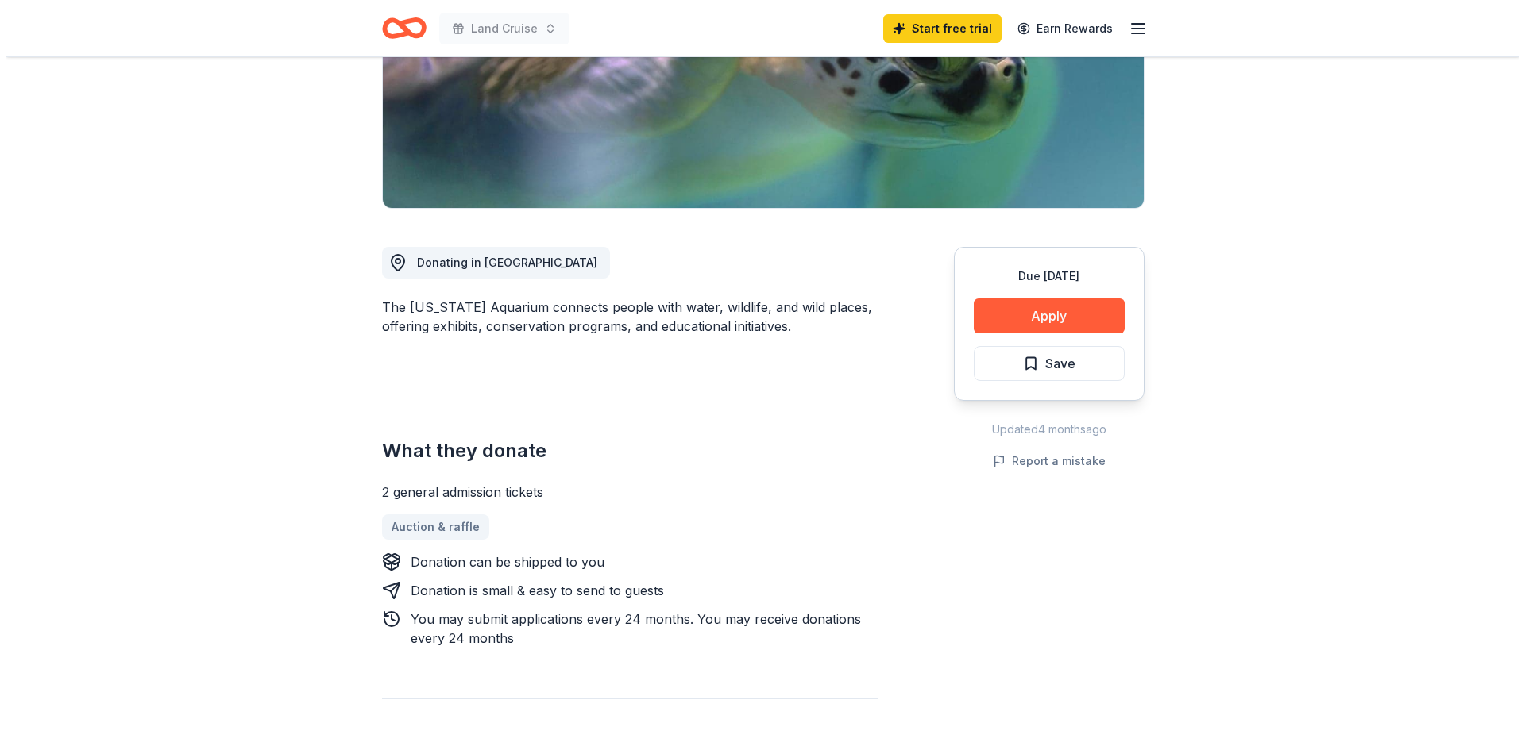
scroll to position [318, 0]
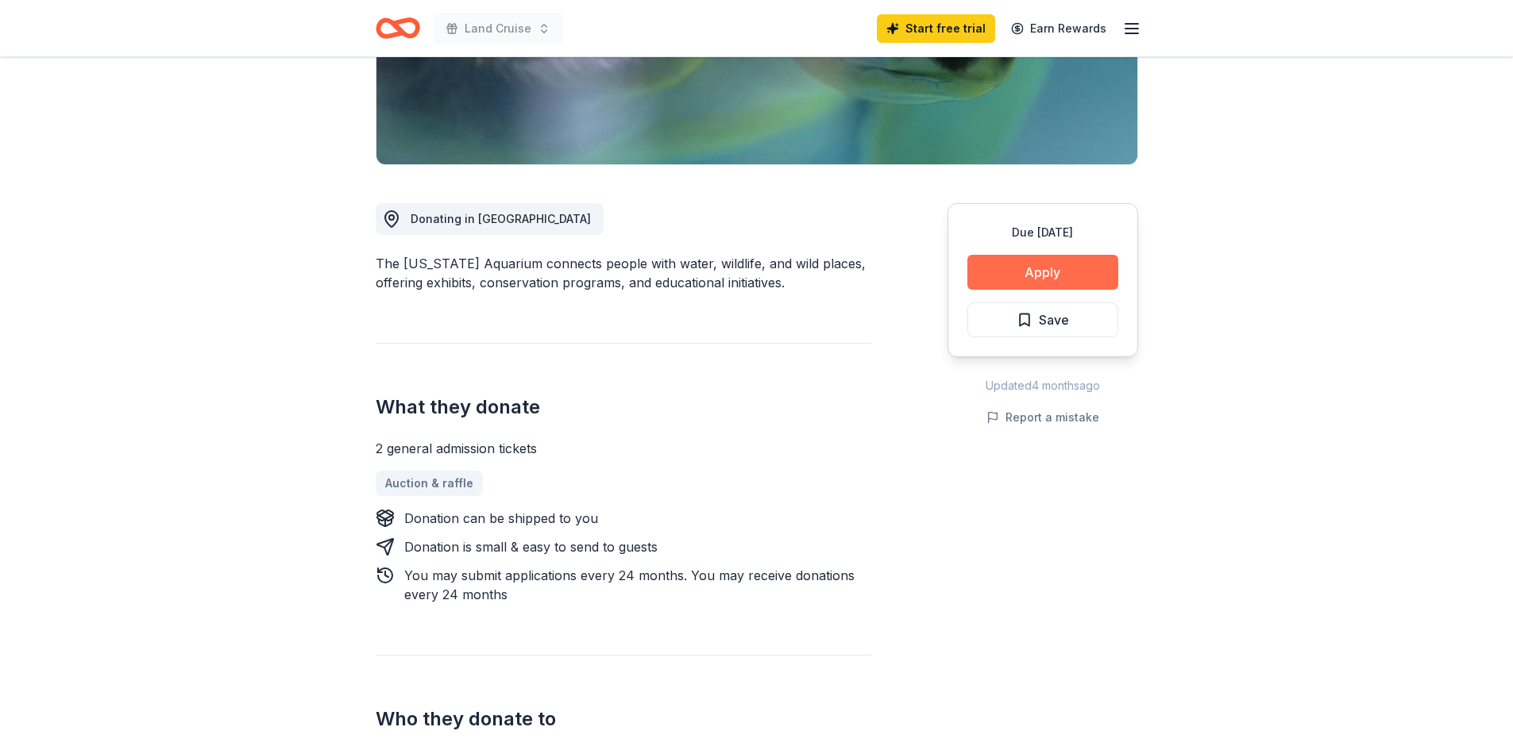
click at [1098, 272] on button "Apply" at bounding box center [1042, 272] width 151 height 35
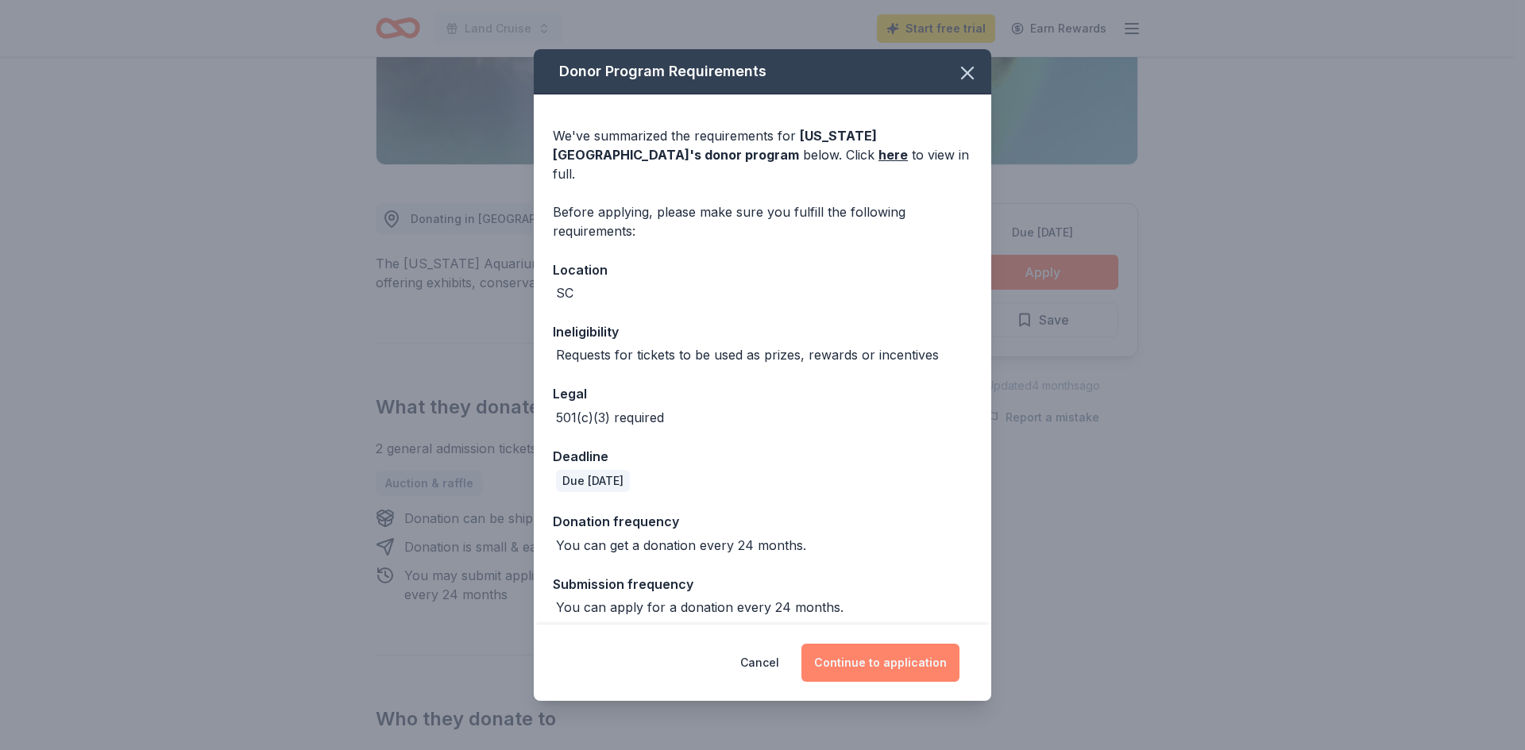
click at [915, 657] on button "Continue to application" at bounding box center [880, 663] width 158 height 38
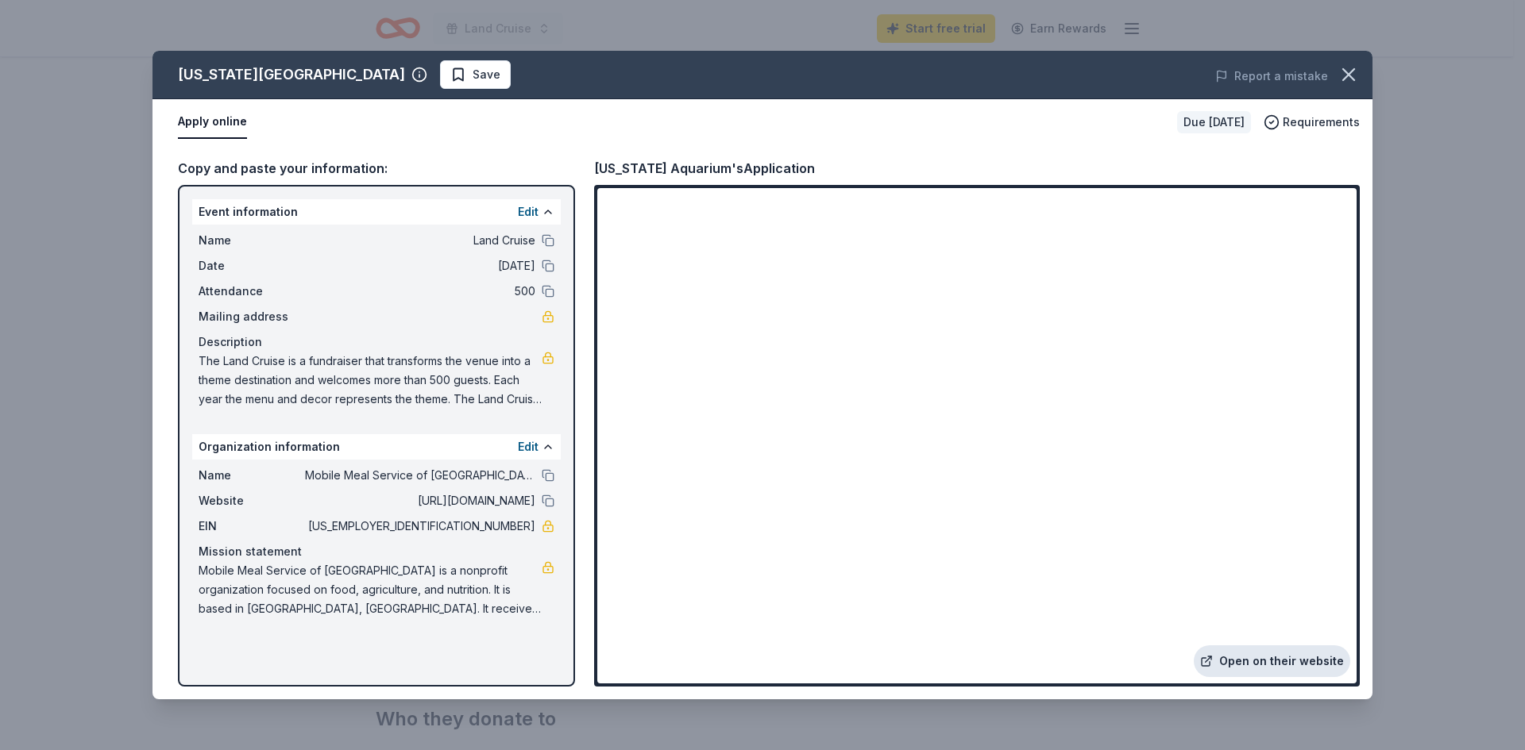
click at [1263, 657] on link "Open on their website" at bounding box center [1271, 662] width 156 height 32
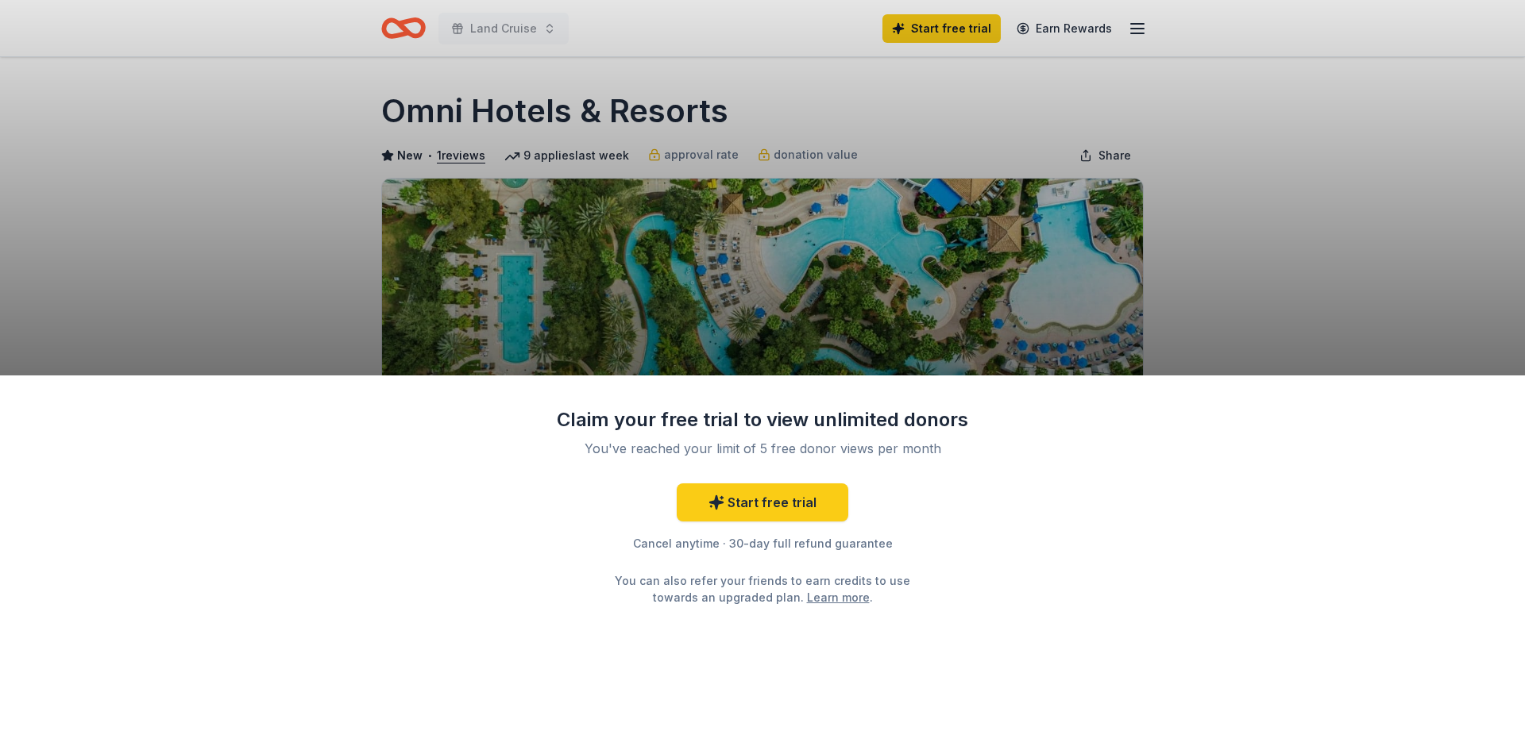
click at [1210, 322] on div "Claim your free trial to view unlimited donors You've reached your limit of 5 f…" at bounding box center [762, 375] width 1525 height 750
